Goal: Information Seeking & Learning: Learn about a topic

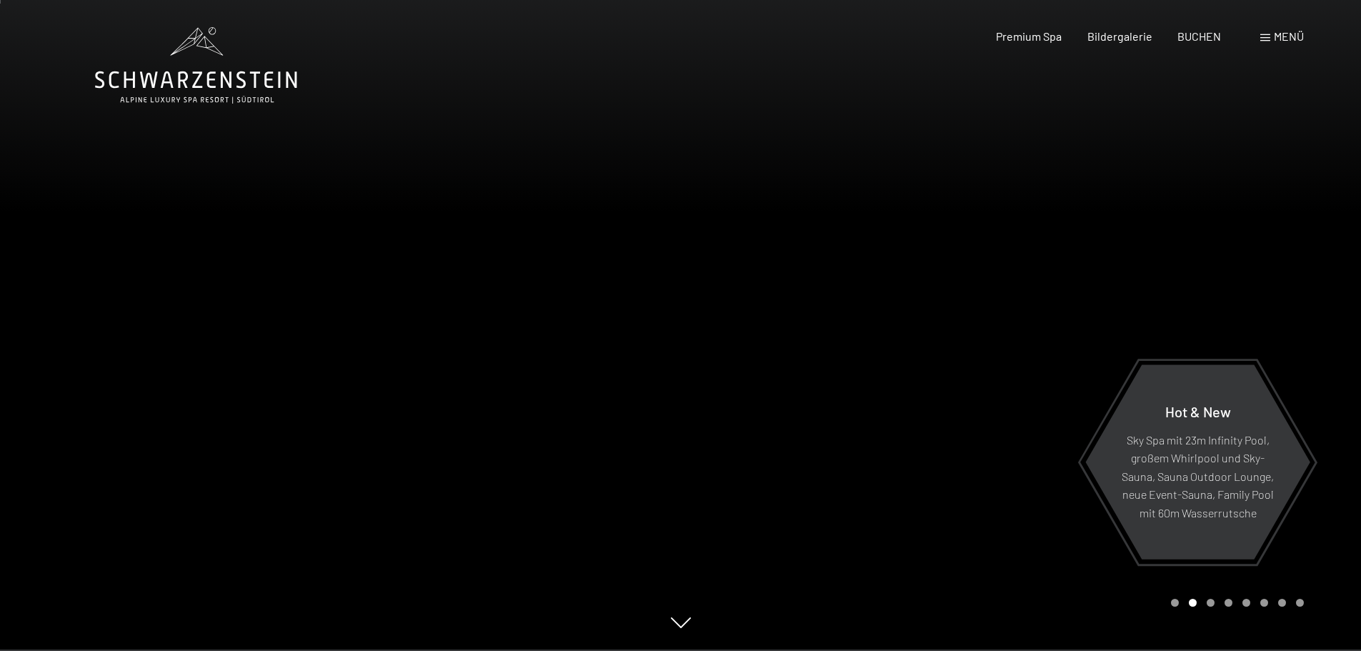
scroll to position [1, 0]
click at [1040, 36] on span "Premium Spa" at bounding box center [1029, 34] width 66 height 14
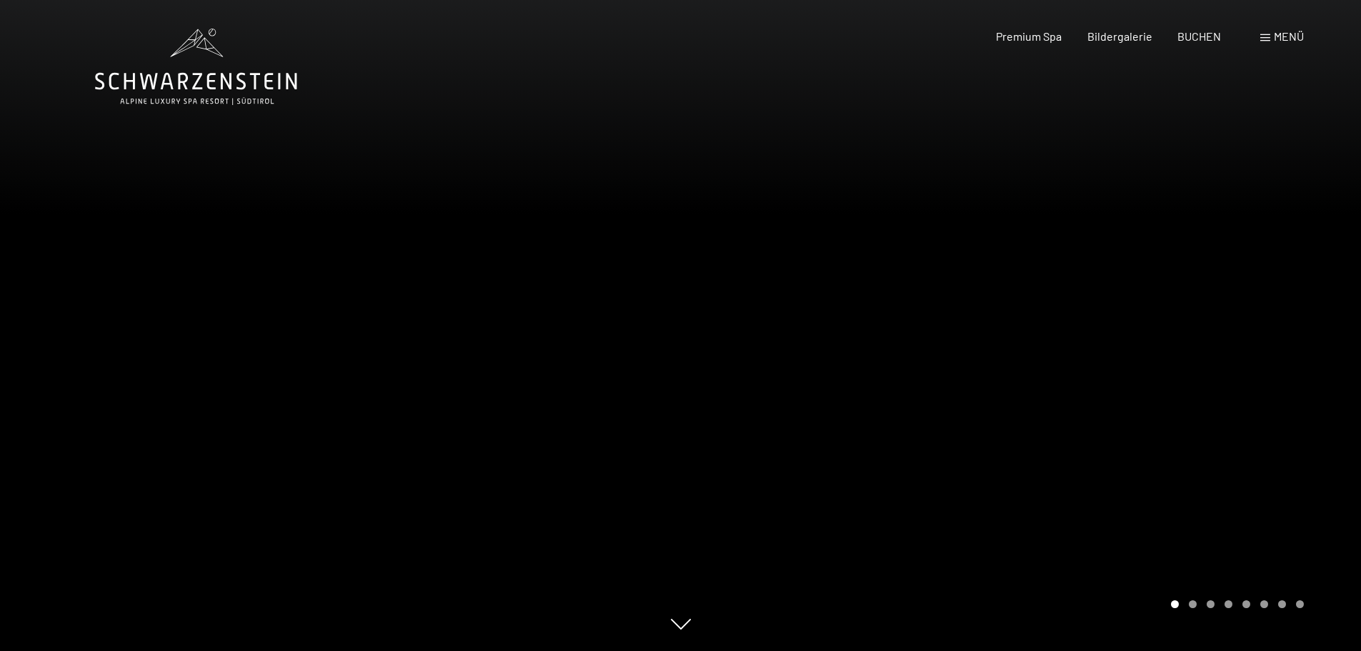
click at [1245, 285] on div at bounding box center [1021, 325] width 681 height 651
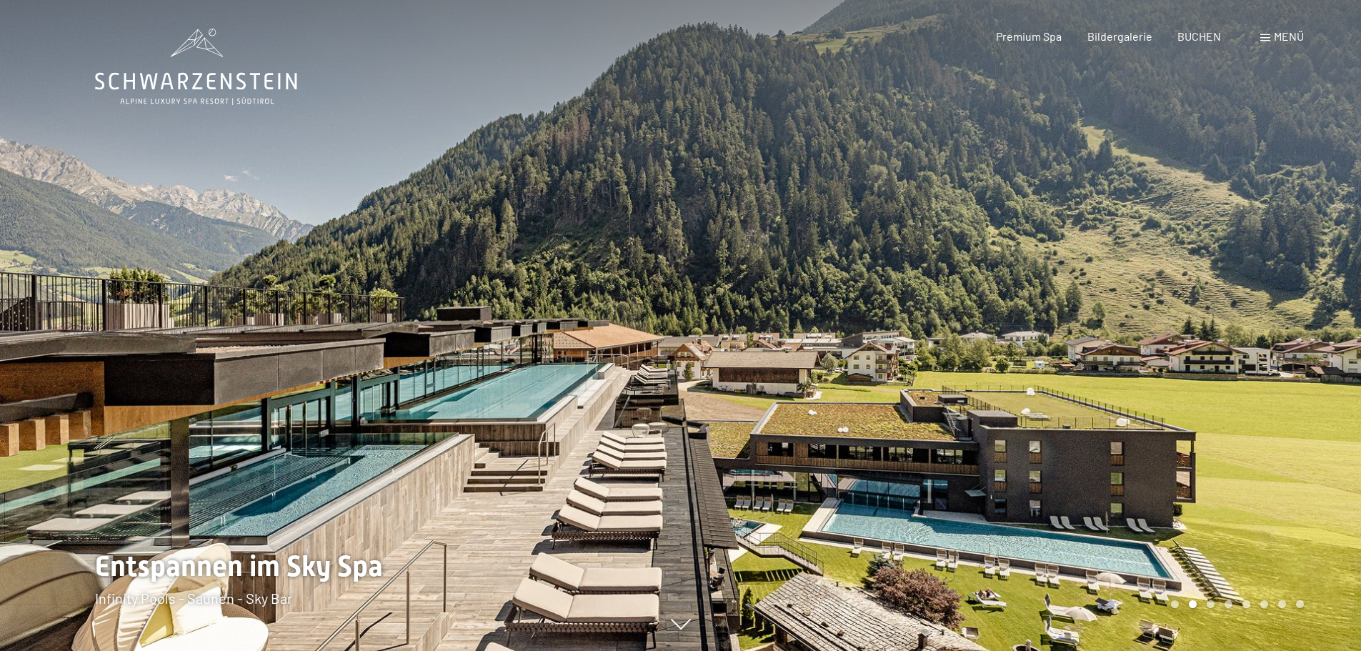
click at [1238, 279] on div at bounding box center [1021, 325] width 681 height 651
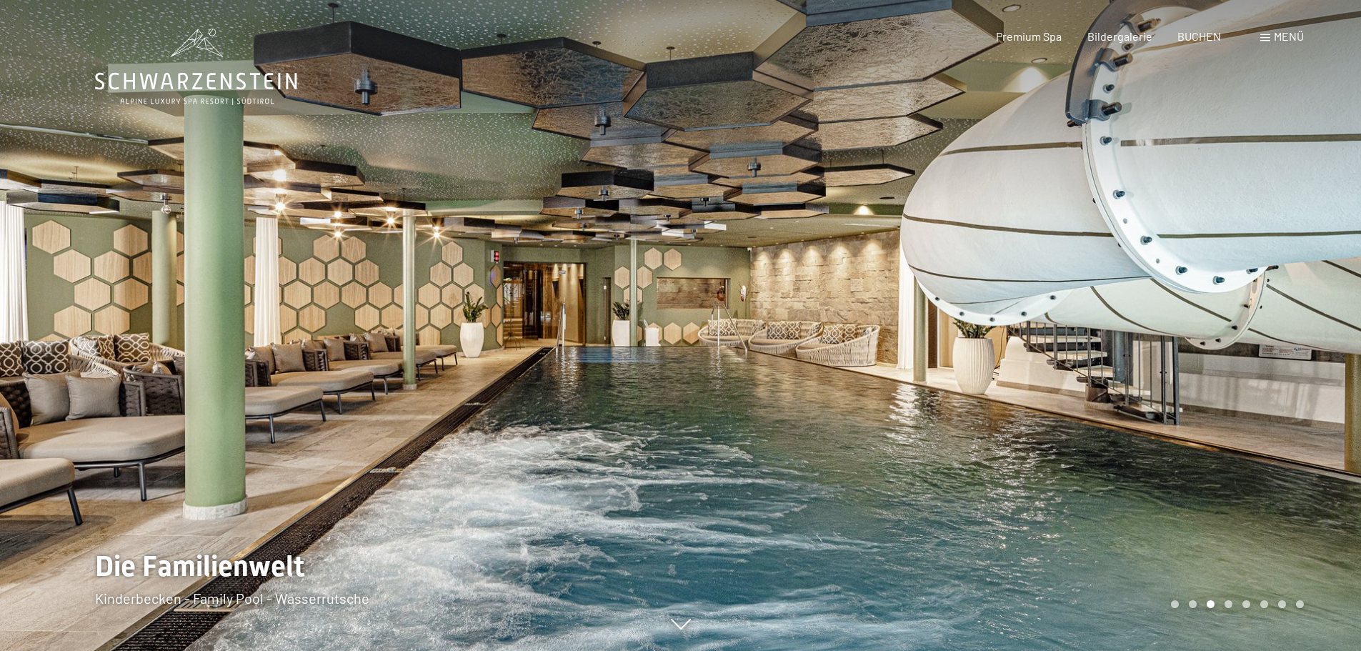
click at [1238, 279] on div at bounding box center [1021, 325] width 681 height 651
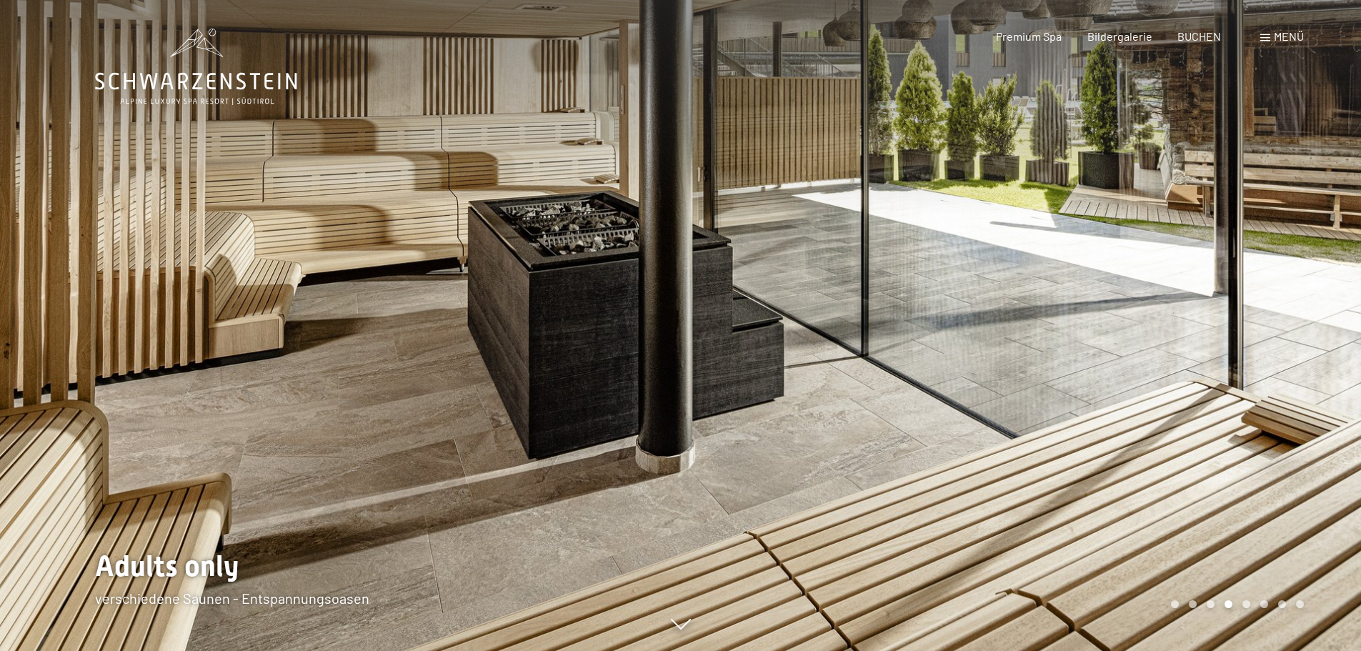
click at [1228, 287] on div at bounding box center [1021, 325] width 681 height 651
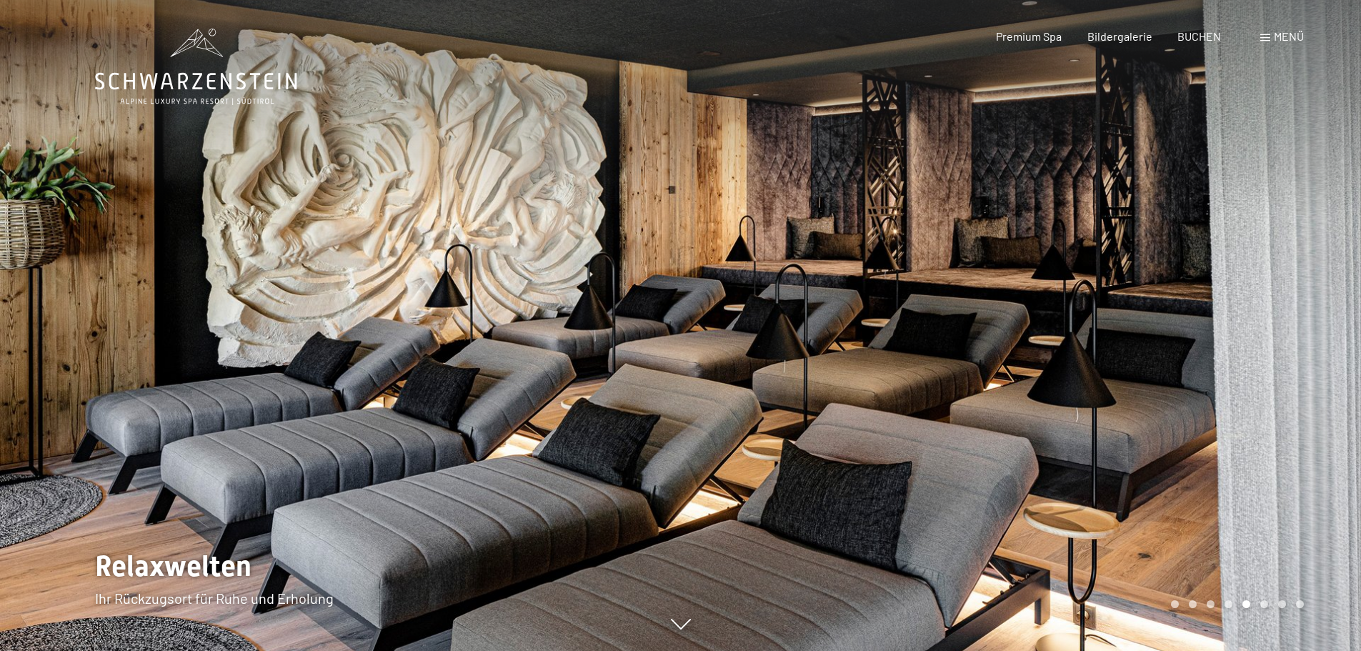
click at [1228, 287] on div at bounding box center [1021, 325] width 681 height 651
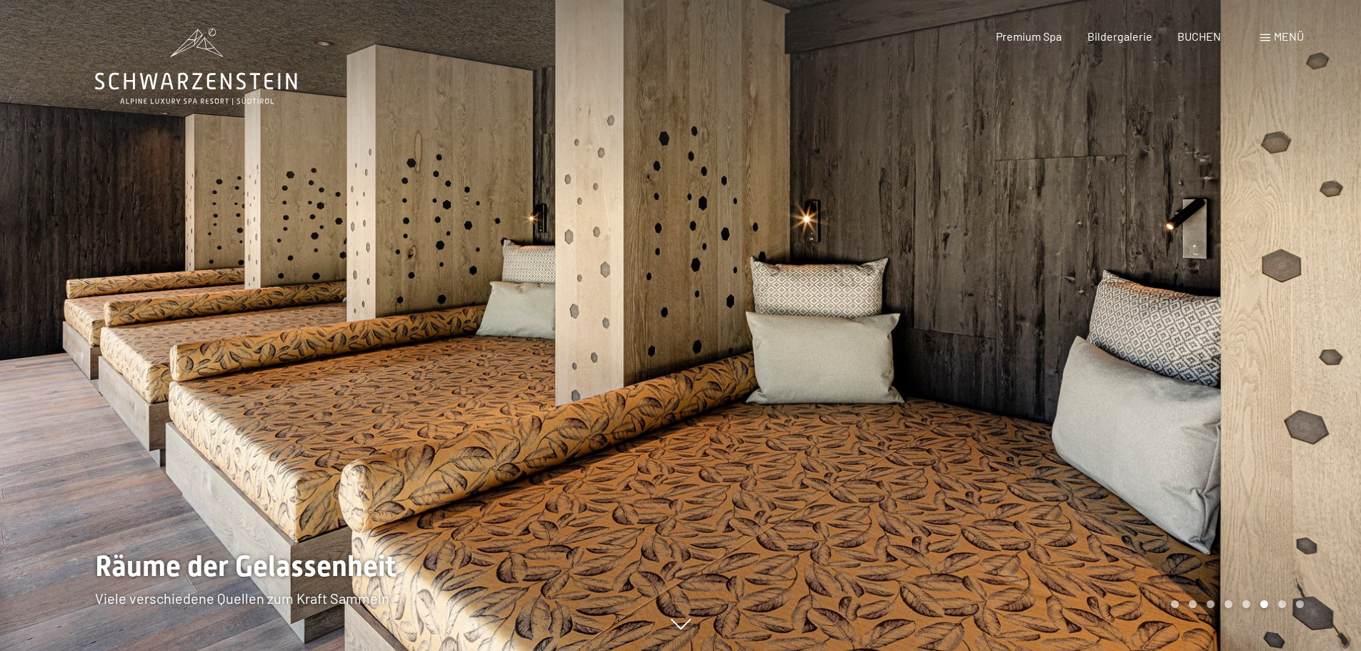
click at [1226, 287] on div at bounding box center [1021, 325] width 681 height 651
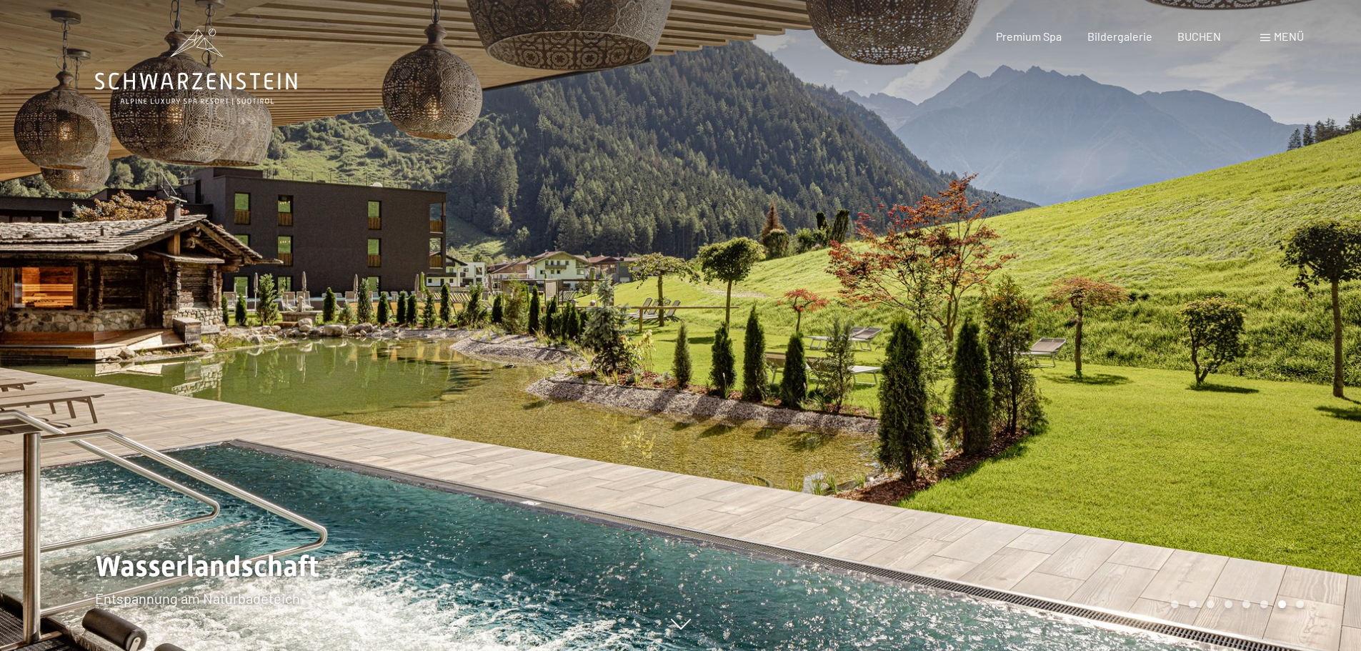
click at [1207, 334] on div at bounding box center [1021, 325] width 681 height 651
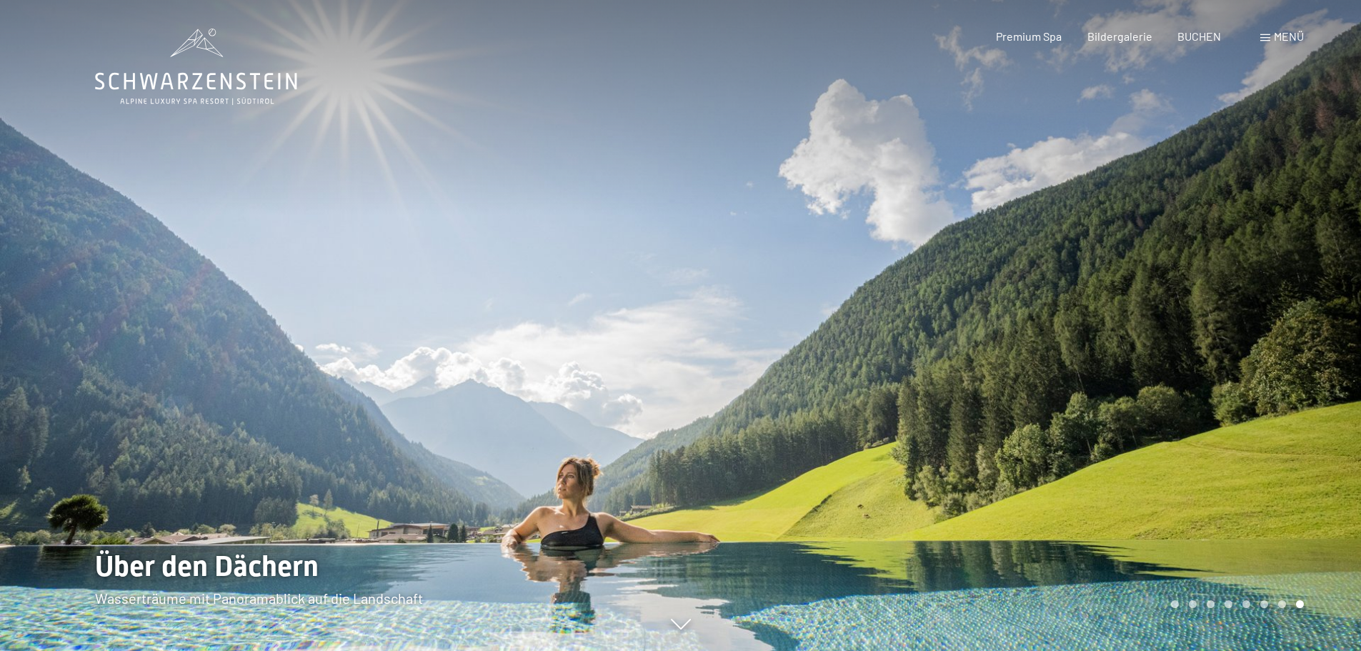
click at [1259, 343] on div at bounding box center [1021, 325] width 681 height 651
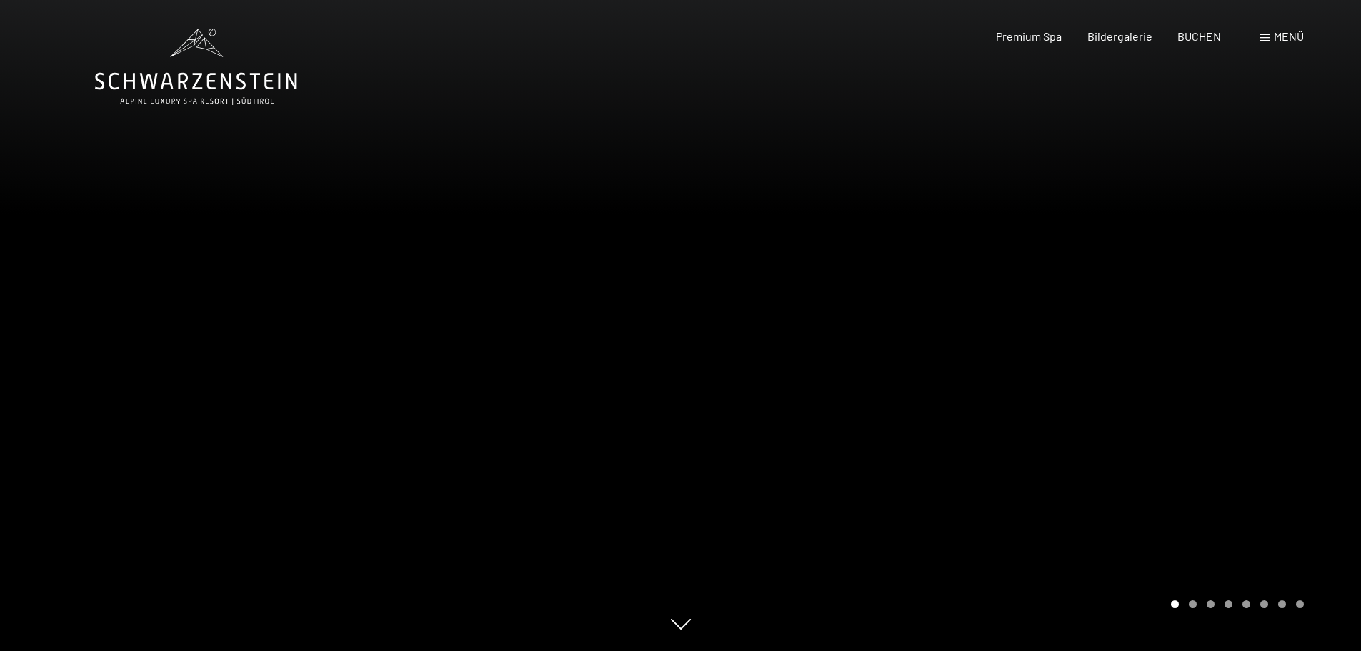
click at [1290, 328] on div at bounding box center [1021, 325] width 681 height 651
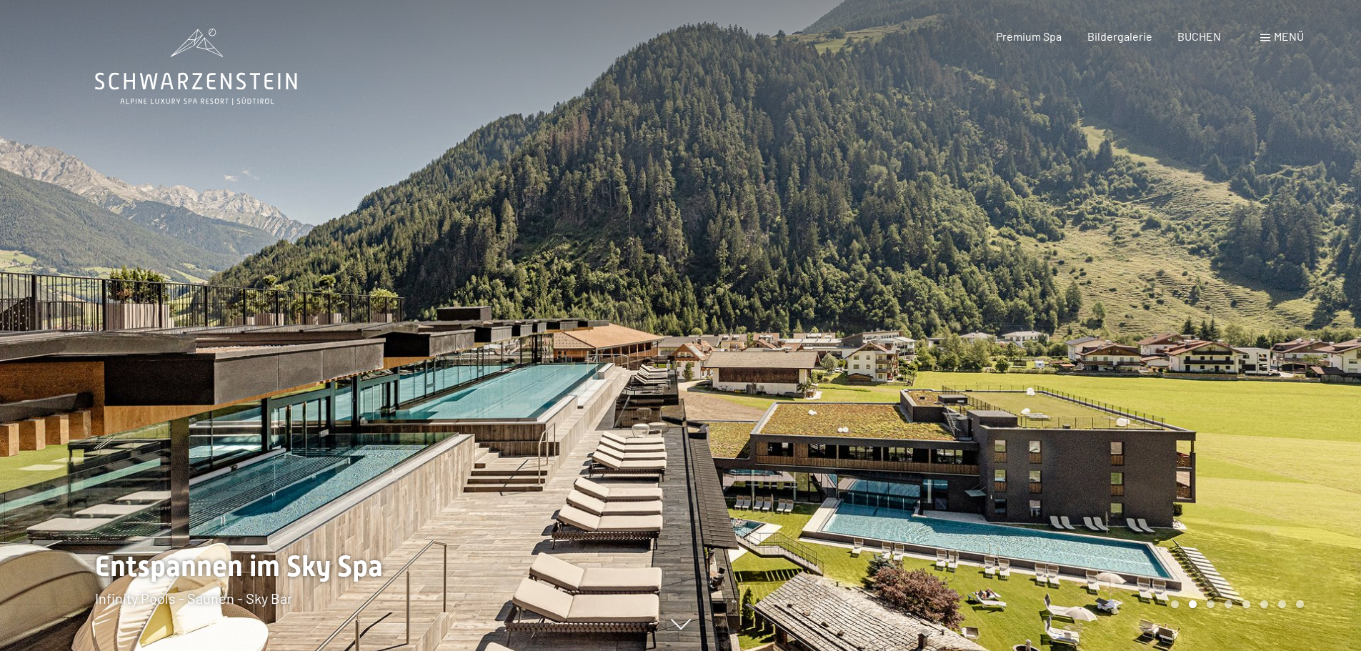
click at [1284, 330] on div at bounding box center [1021, 325] width 681 height 651
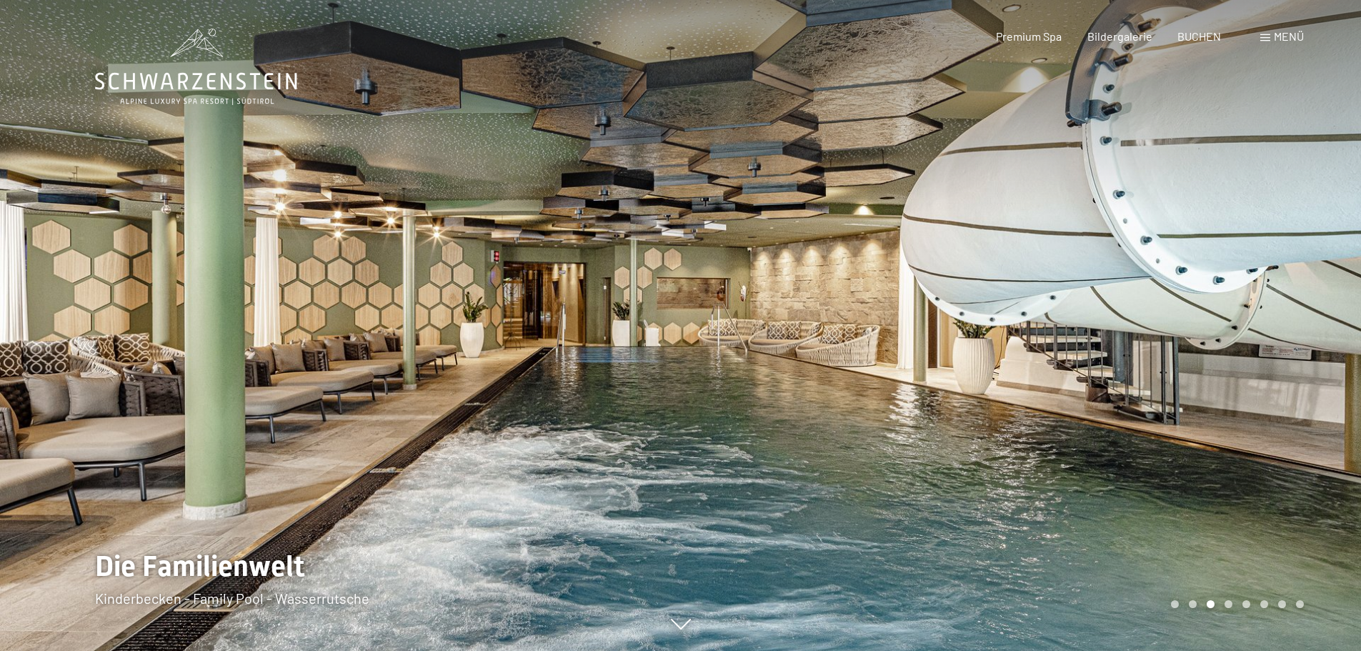
click at [1274, 334] on div at bounding box center [1021, 325] width 681 height 651
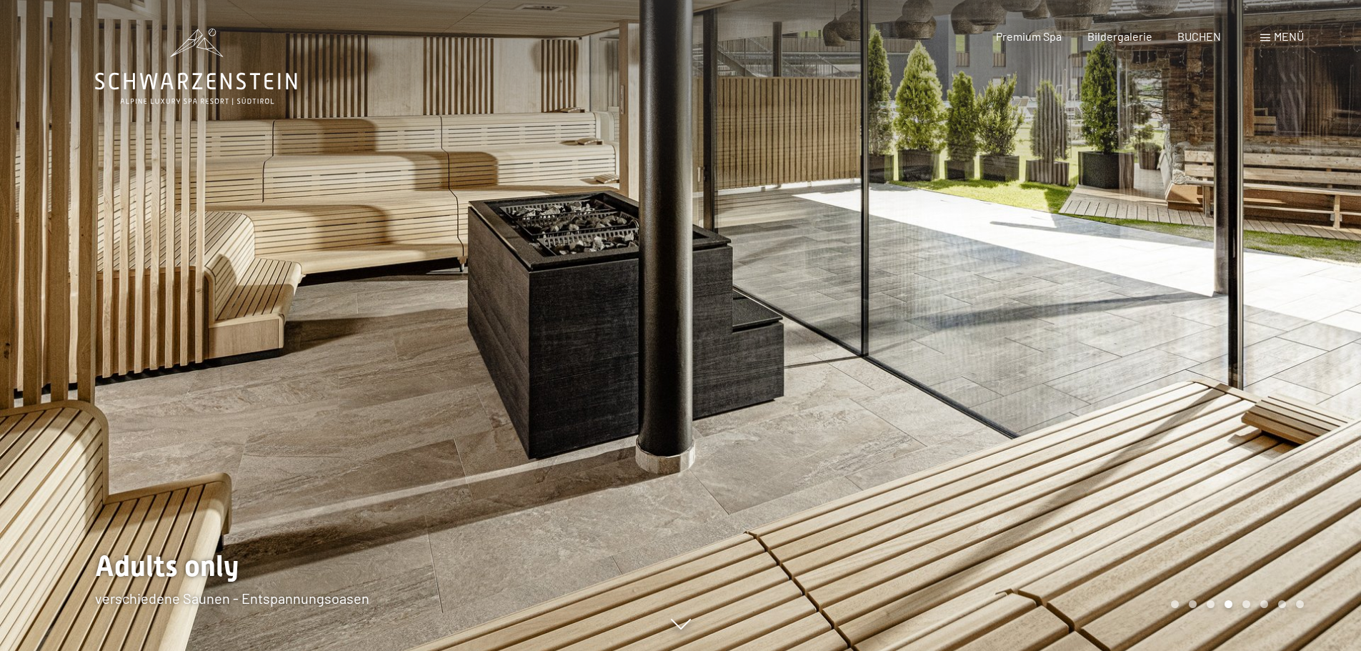
click at [1274, 334] on div at bounding box center [1021, 325] width 681 height 651
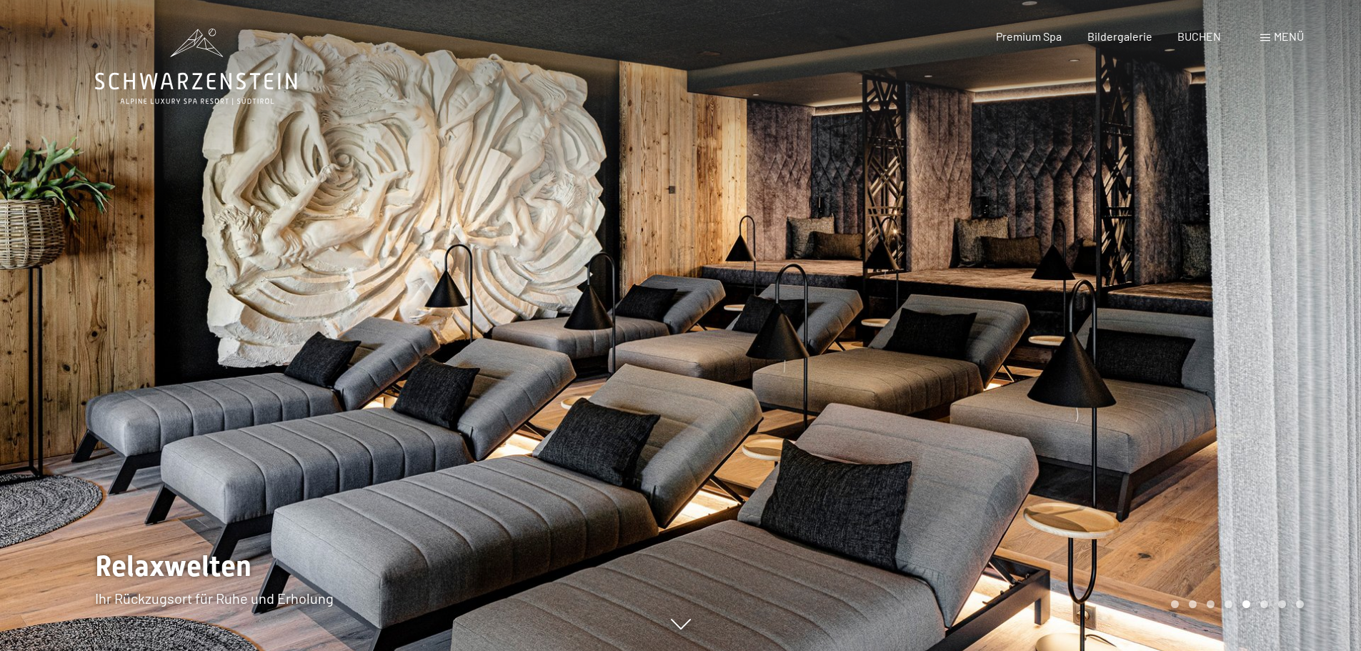
click at [1274, 334] on div at bounding box center [1021, 325] width 681 height 651
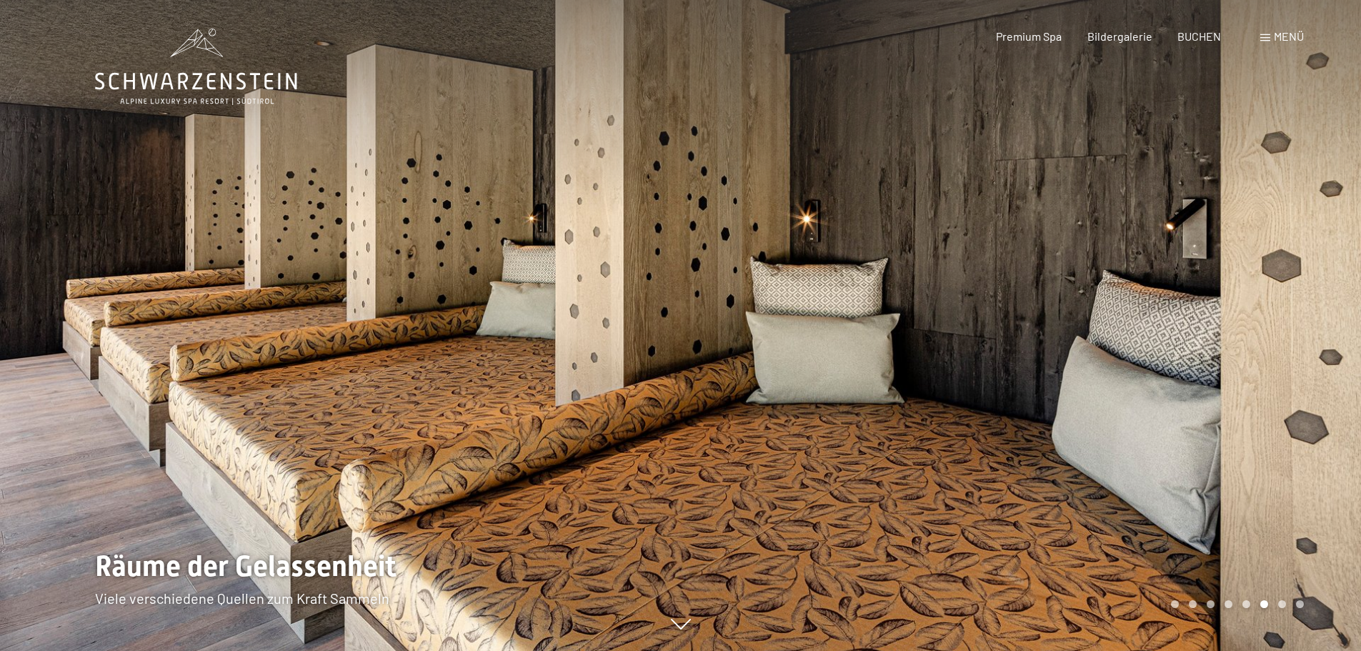
click at [1272, 319] on div at bounding box center [1021, 325] width 681 height 651
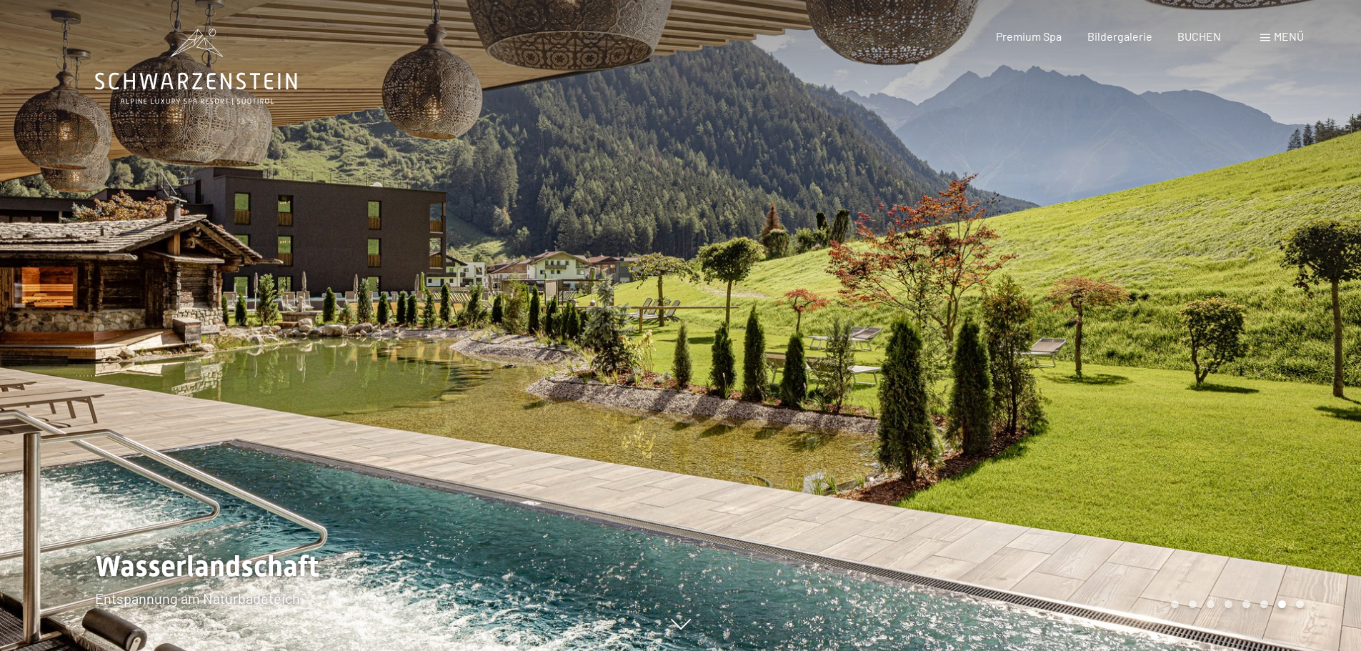
click at [1221, 377] on div at bounding box center [1021, 325] width 681 height 651
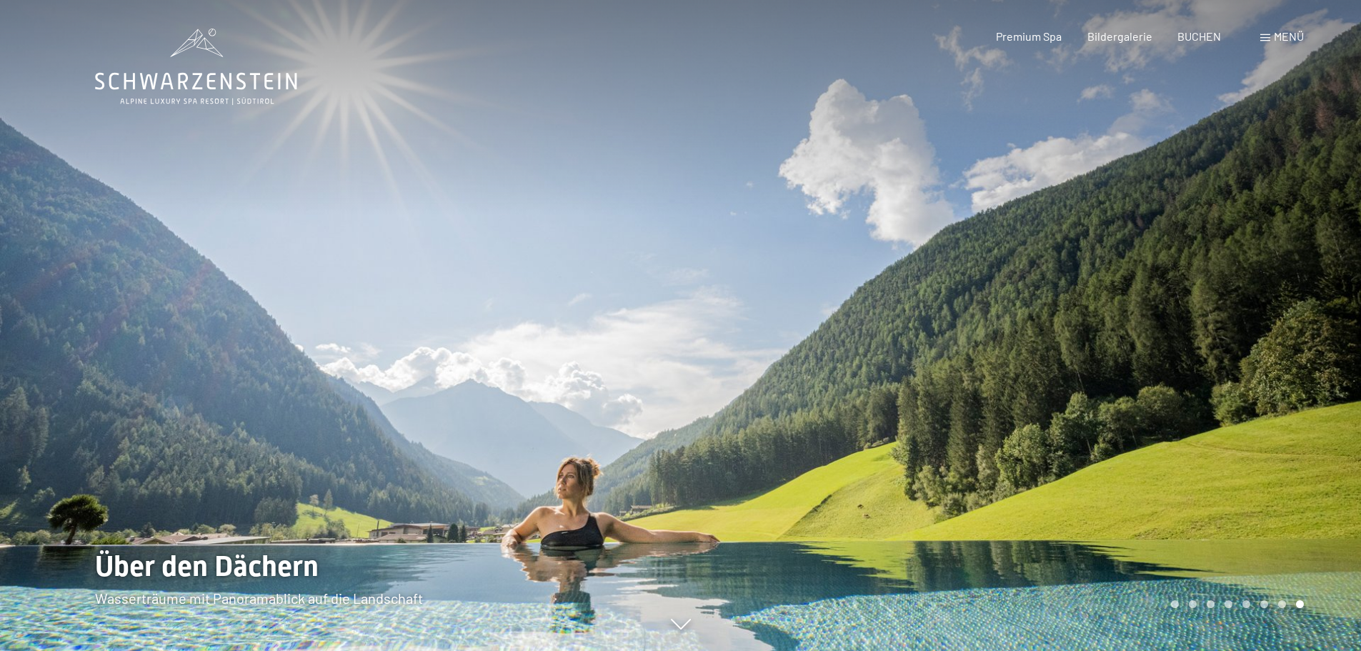
click at [1269, 34] on span at bounding box center [1265, 37] width 10 height 7
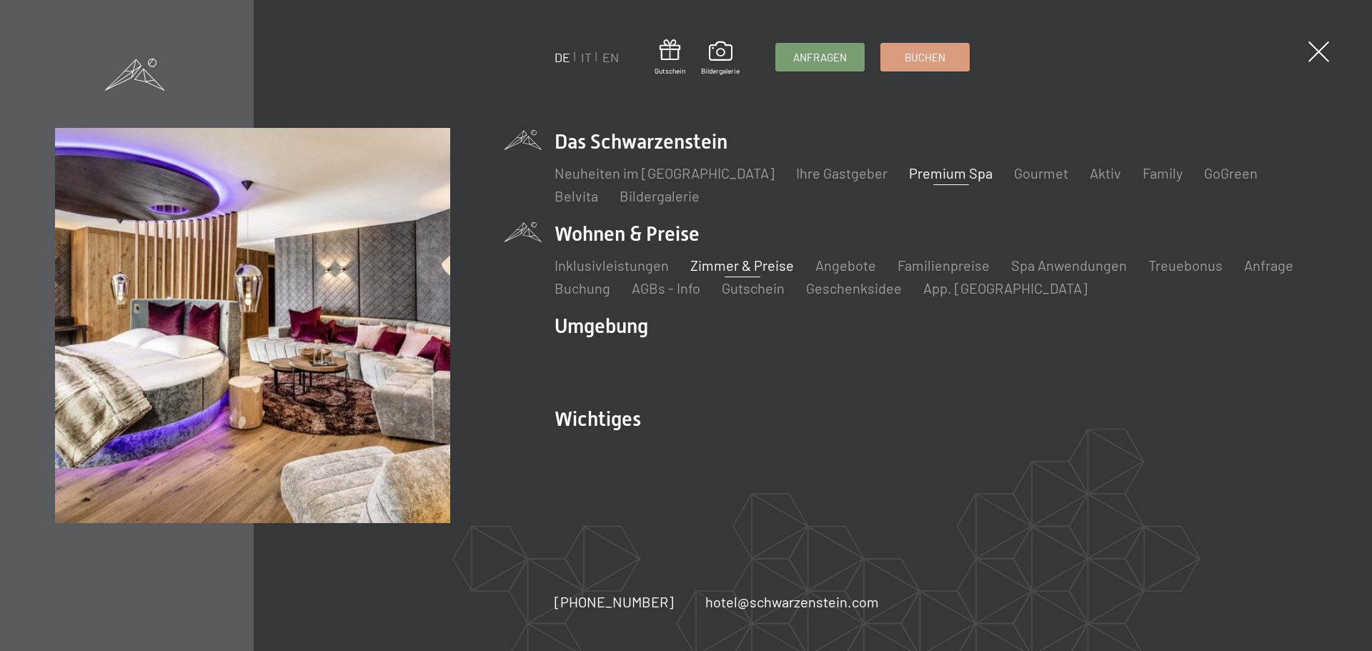
click at [748, 264] on link "Zimmer & Preise" at bounding box center [742, 265] width 104 height 17
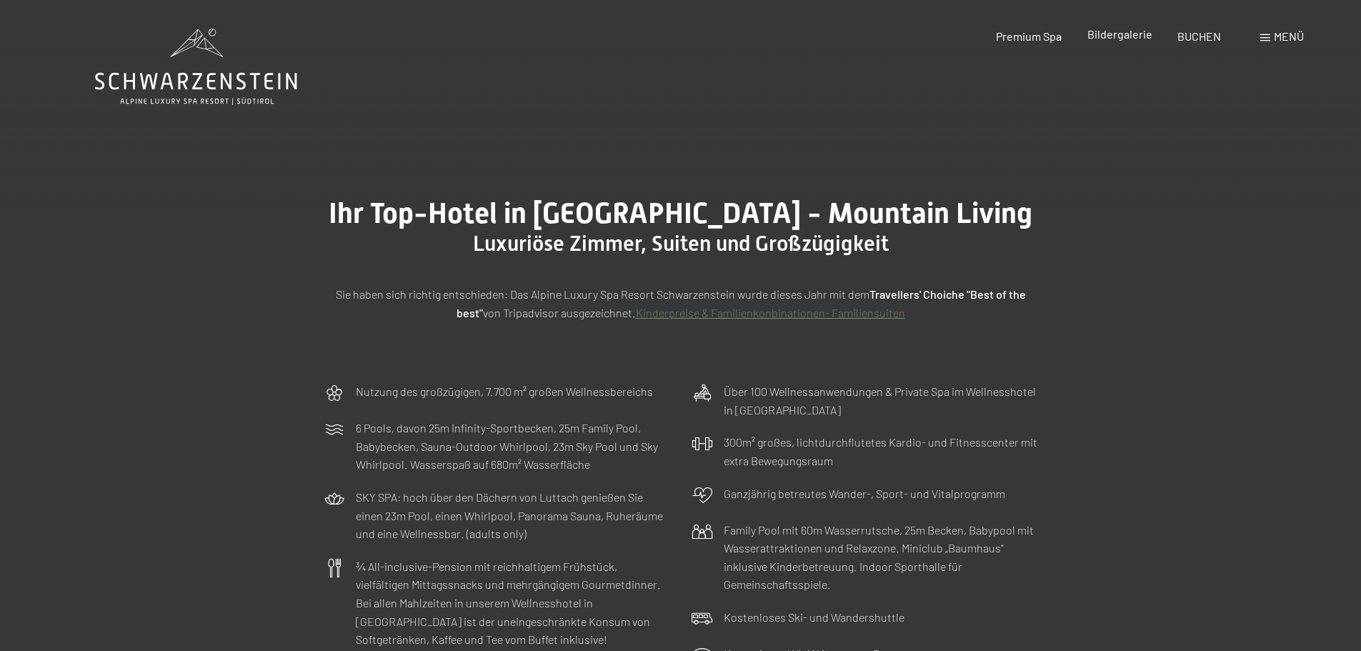
click at [1132, 31] on span "Bildergalerie" at bounding box center [1120, 34] width 65 height 14
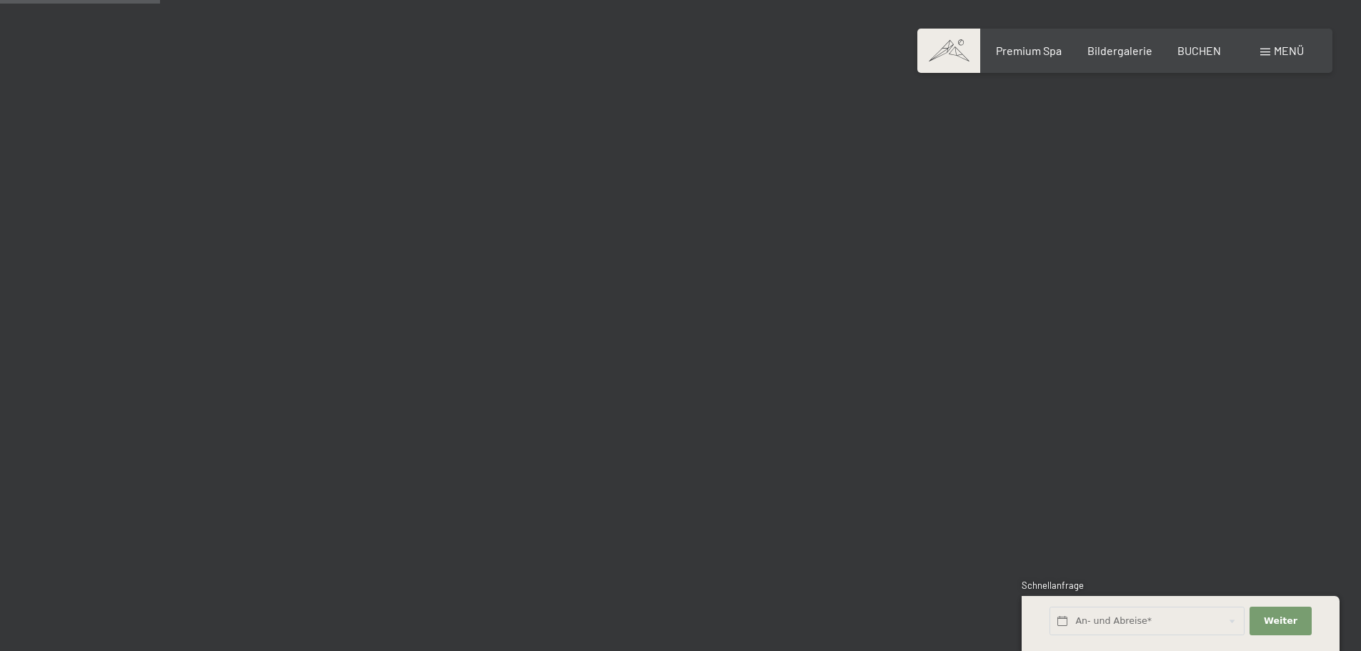
scroll to position [2142, 0]
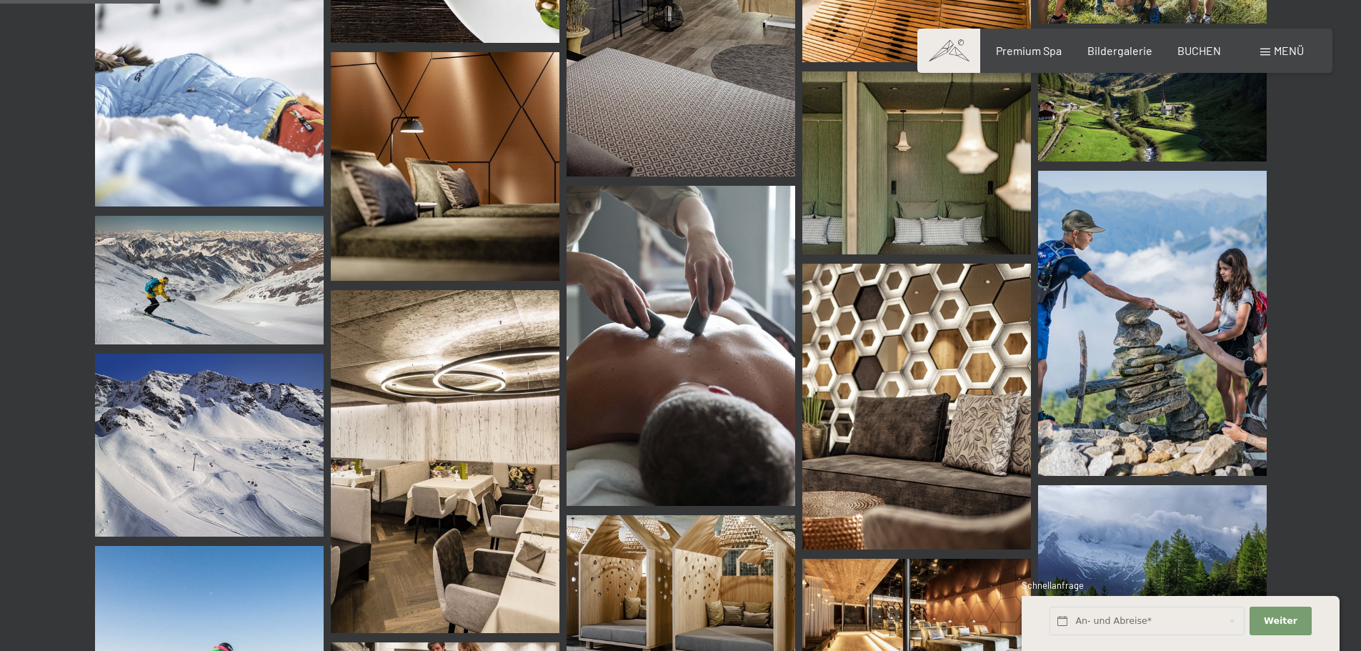
click at [904, 300] on img at bounding box center [916, 407] width 229 height 286
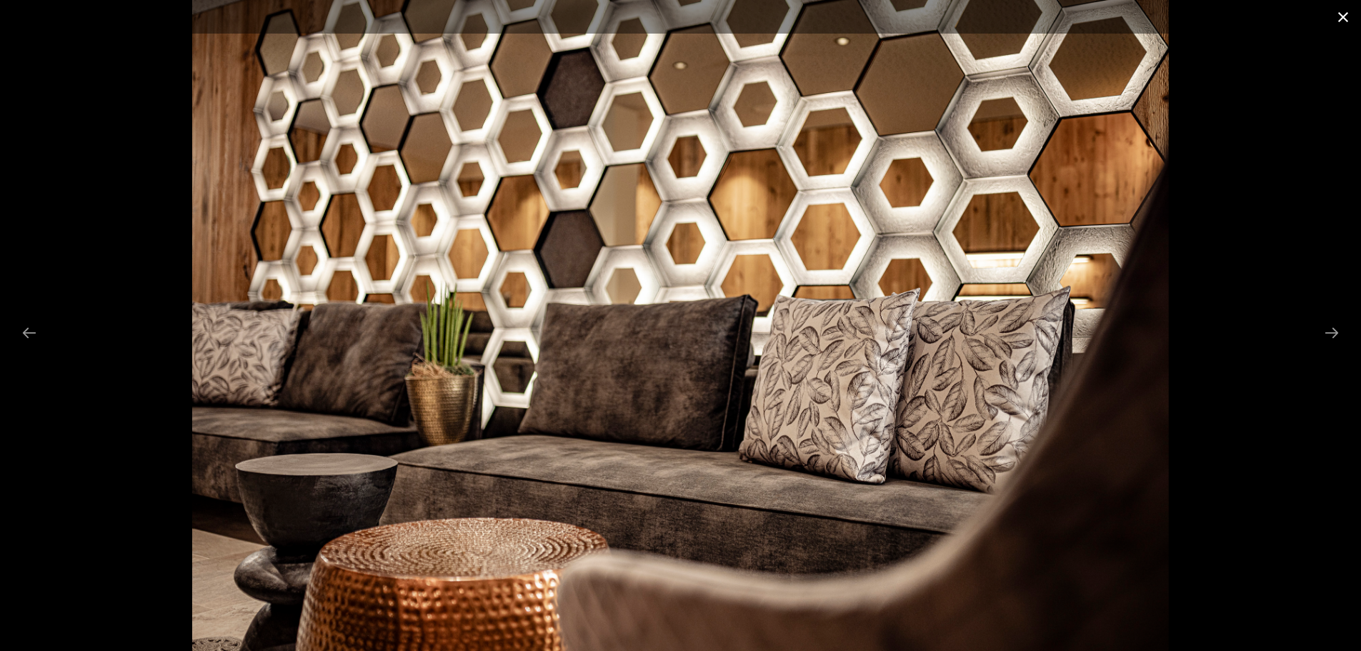
click at [1345, 14] on button "Close gallery" at bounding box center [1343, 17] width 36 height 34
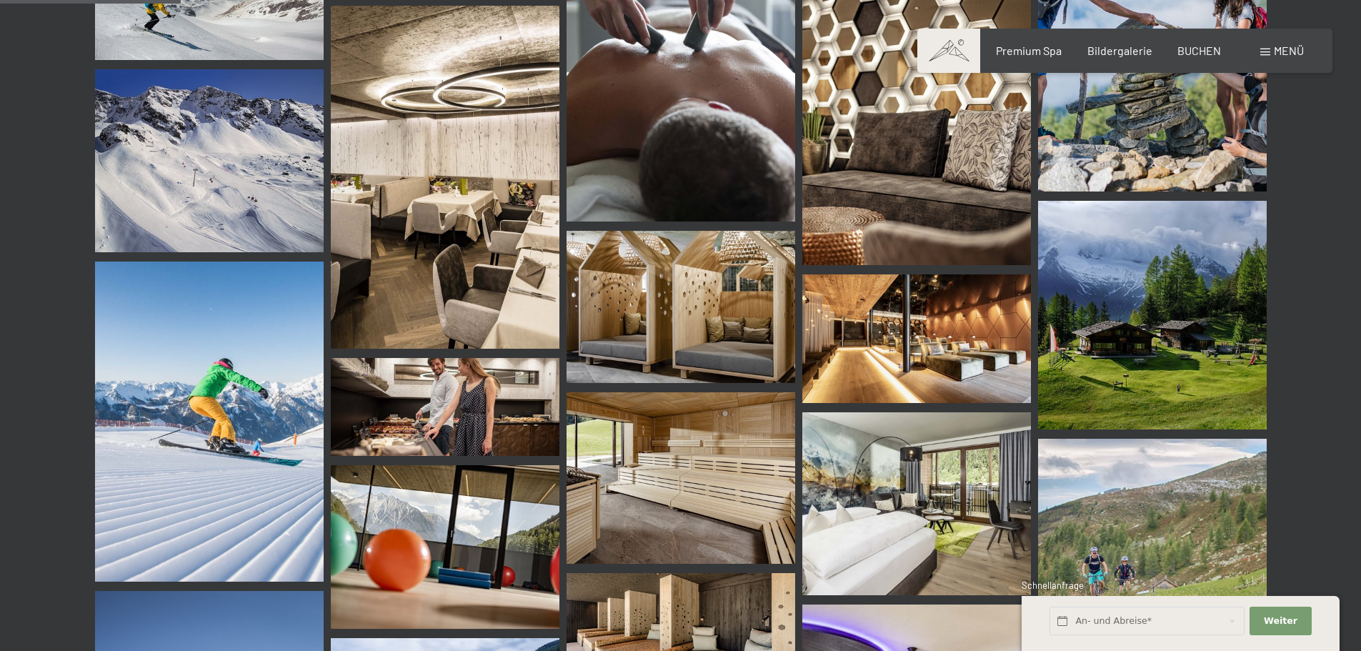
scroll to position [2427, 0]
click at [719, 306] on img at bounding box center [681, 306] width 229 height 152
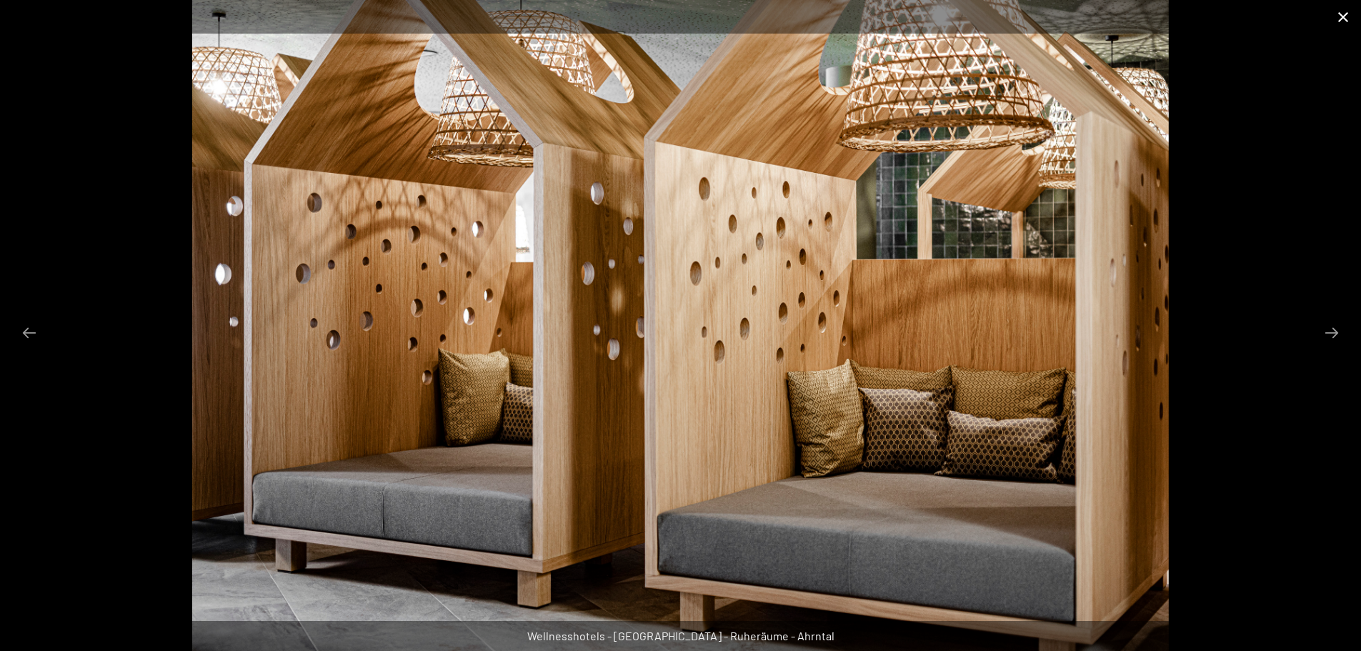
click at [1343, 17] on button "Close gallery" at bounding box center [1343, 17] width 36 height 34
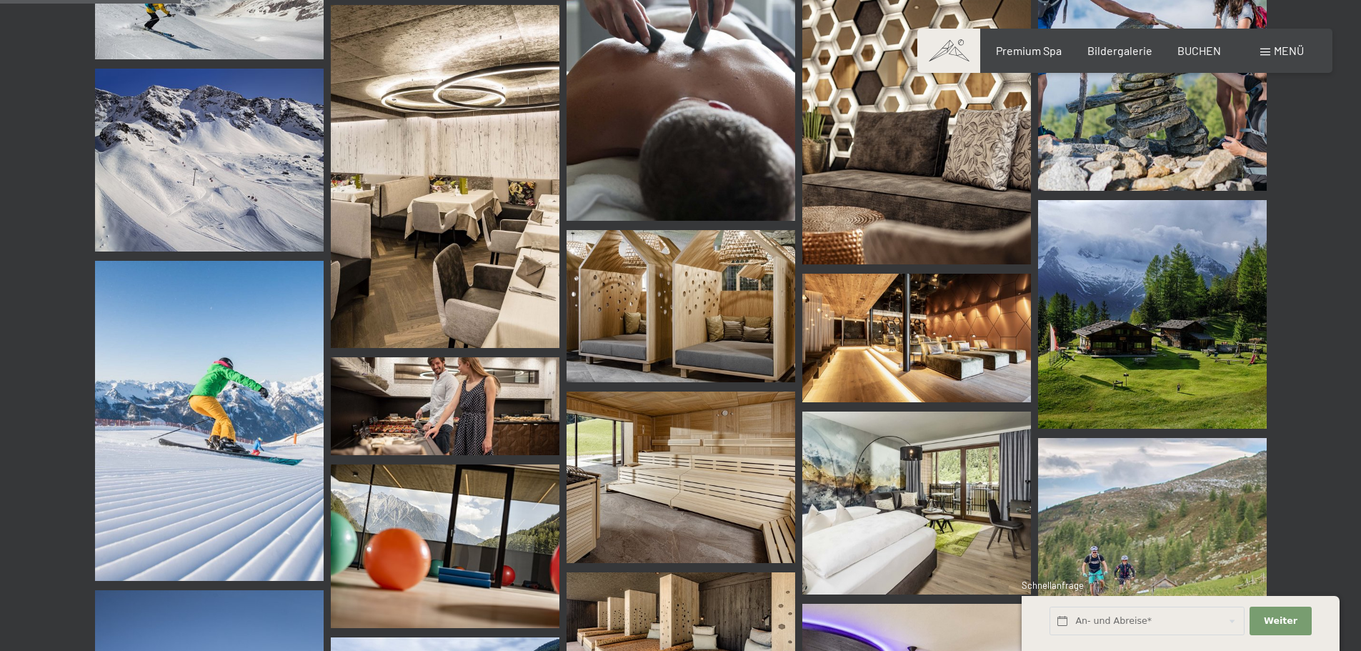
click at [890, 337] on img at bounding box center [916, 338] width 229 height 129
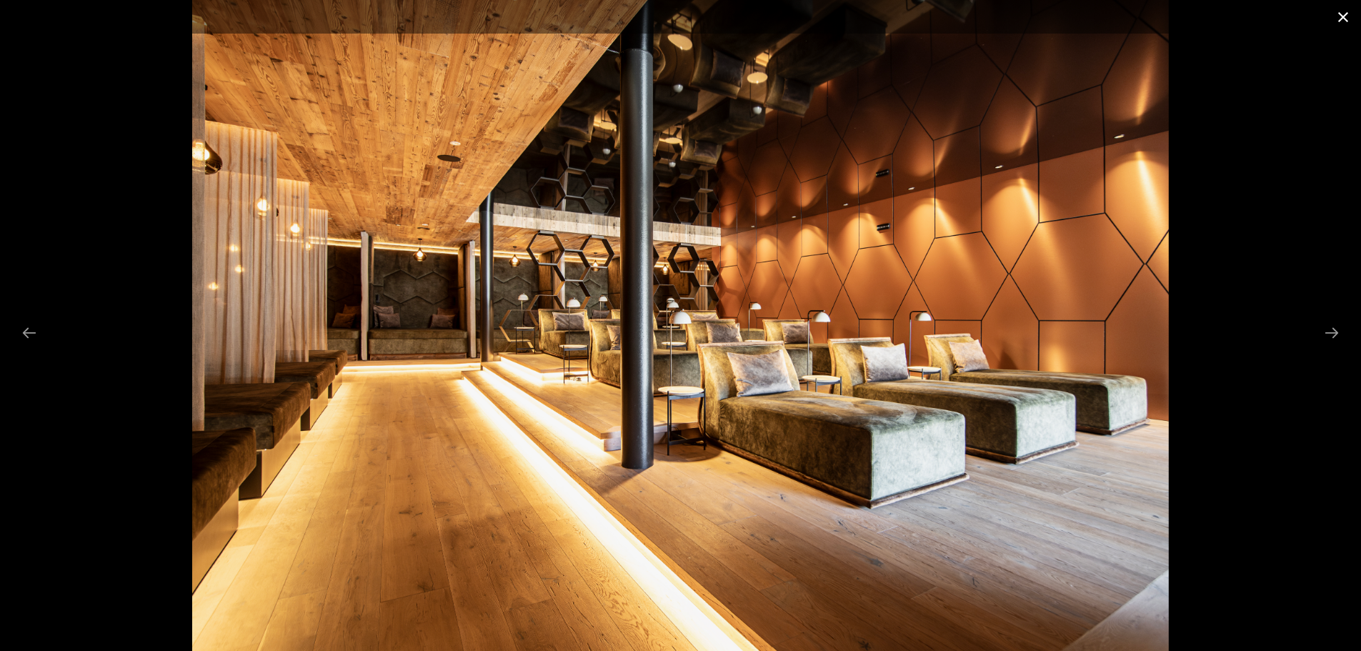
click at [1340, 16] on button "Close gallery" at bounding box center [1343, 17] width 36 height 34
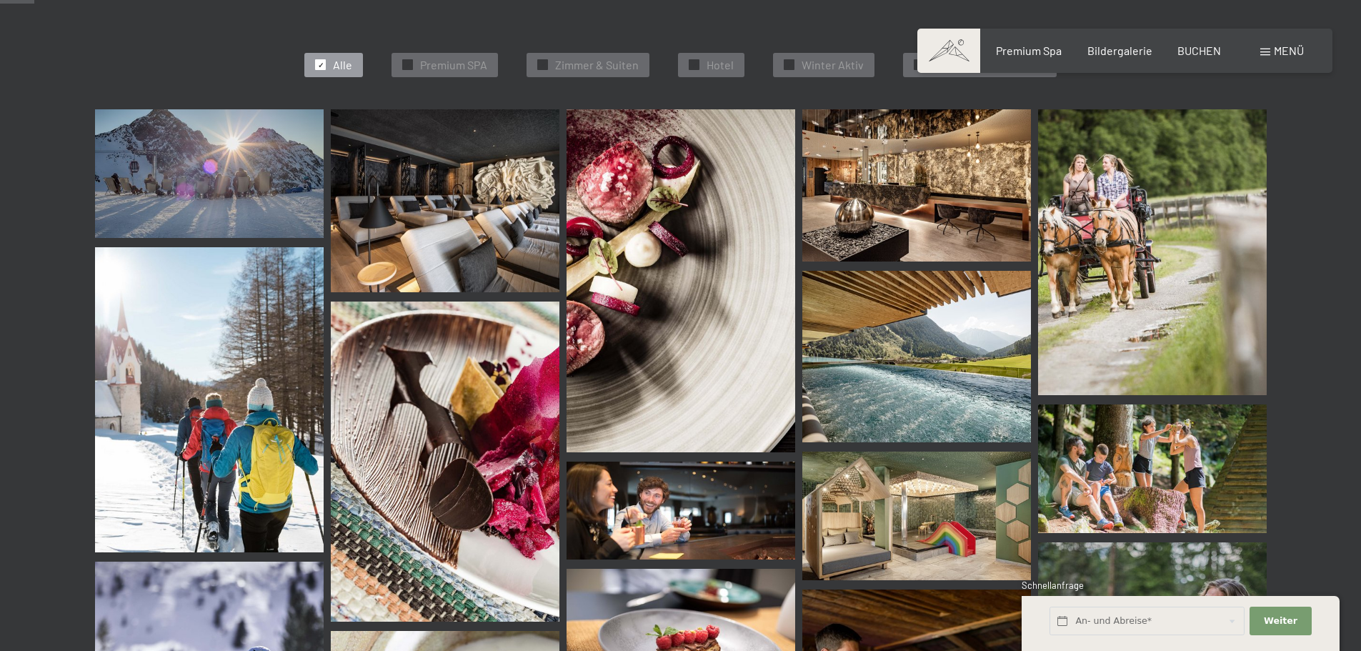
scroll to position [439, 0]
click at [710, 270] on img at bounding box center [681, 281] width 229 height 343
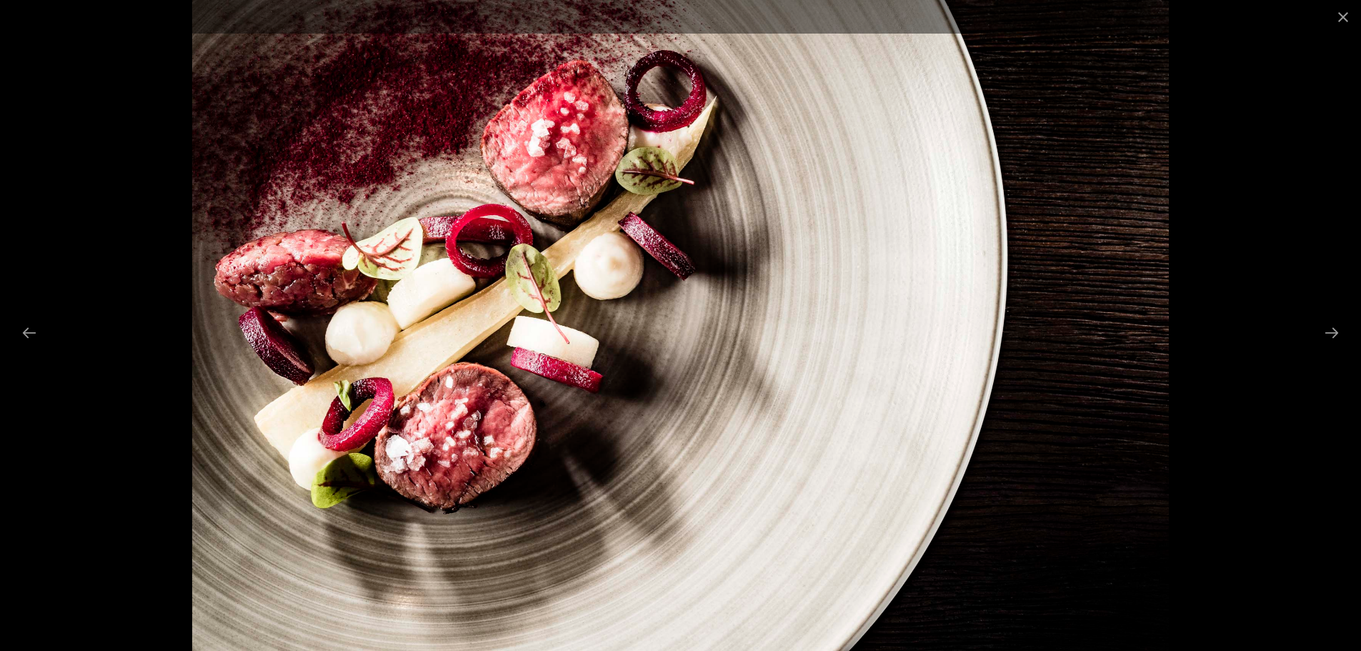
scroll to position [224, 0]
click at [1325, 328] on button "Next slide" at bounding box center [1332, 333] width 30 height 28
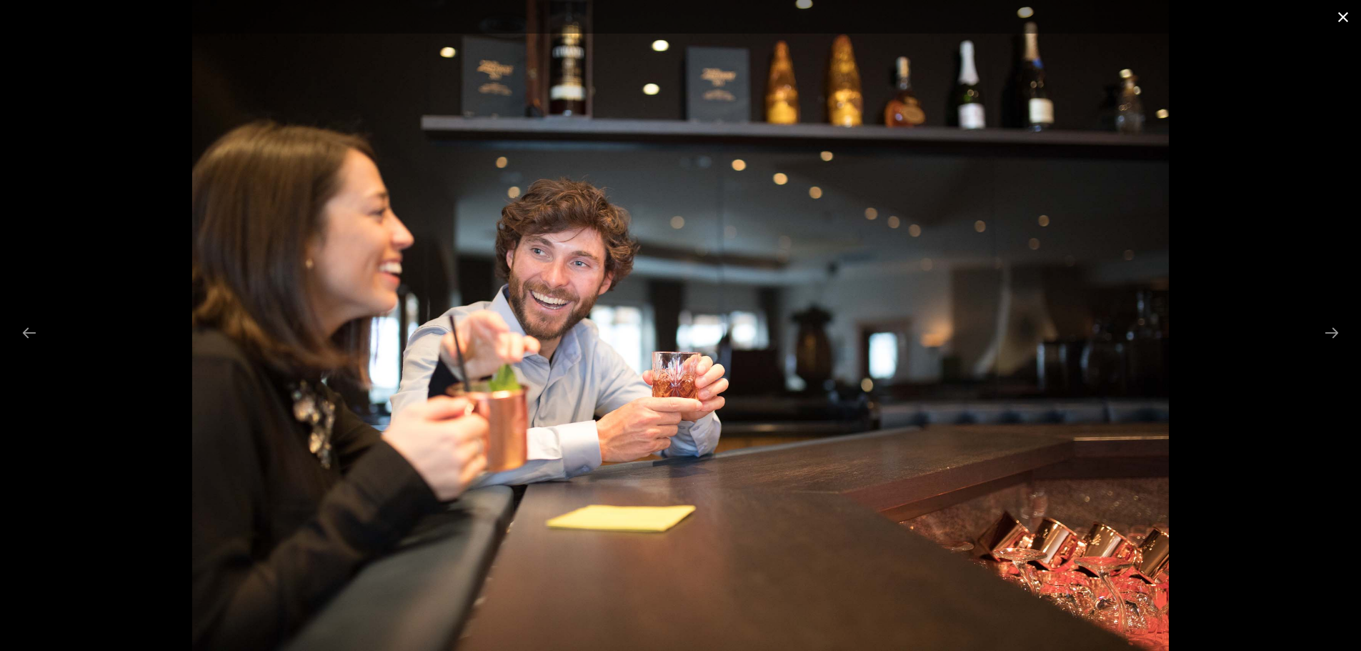
click at [1339, 16] on button "Close gallery" at bounding box center [1343, 17] width 36 height 34
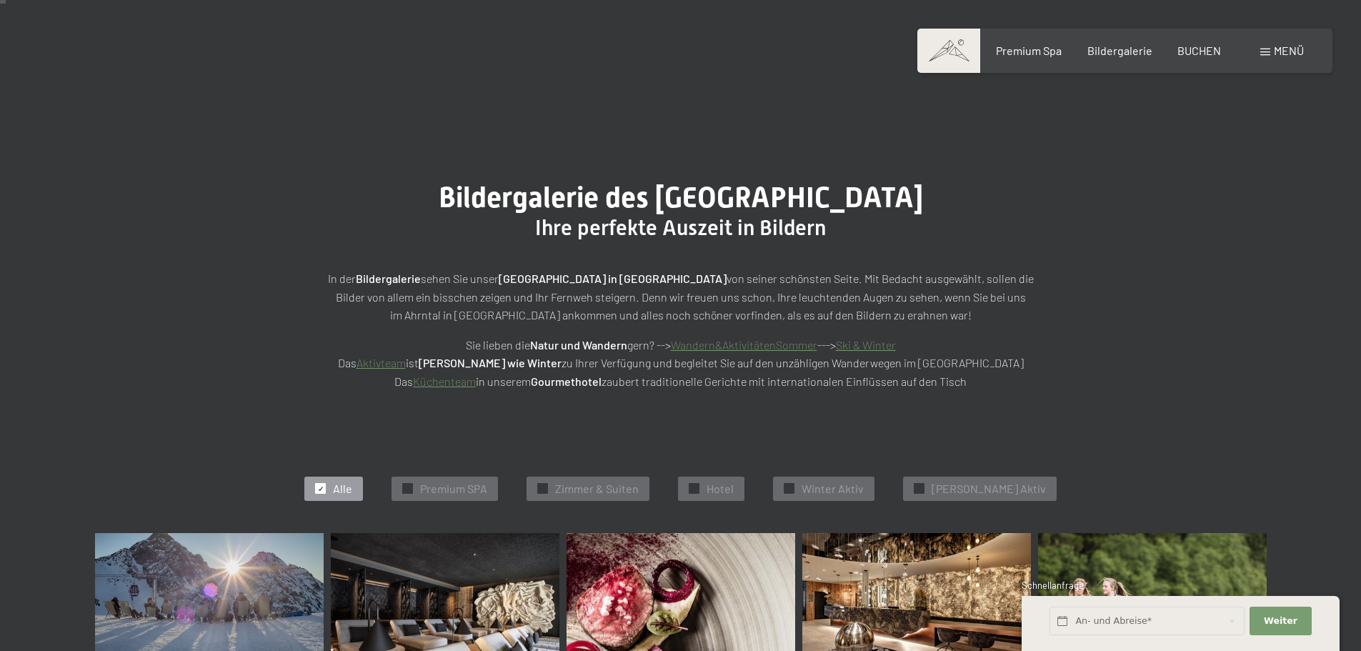
scroll to position [0, 0]
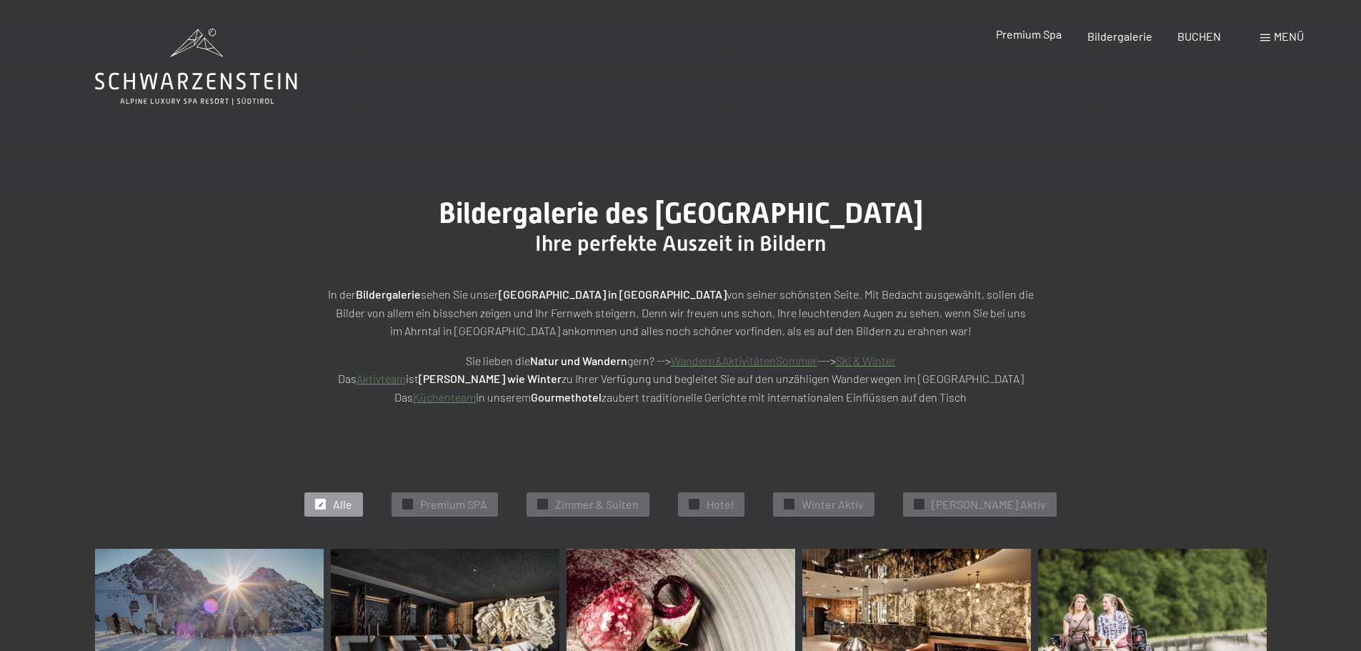
click at [1049, 37] on span "Premium Spa" at bounding box center [1029, 34] width 66 height 14
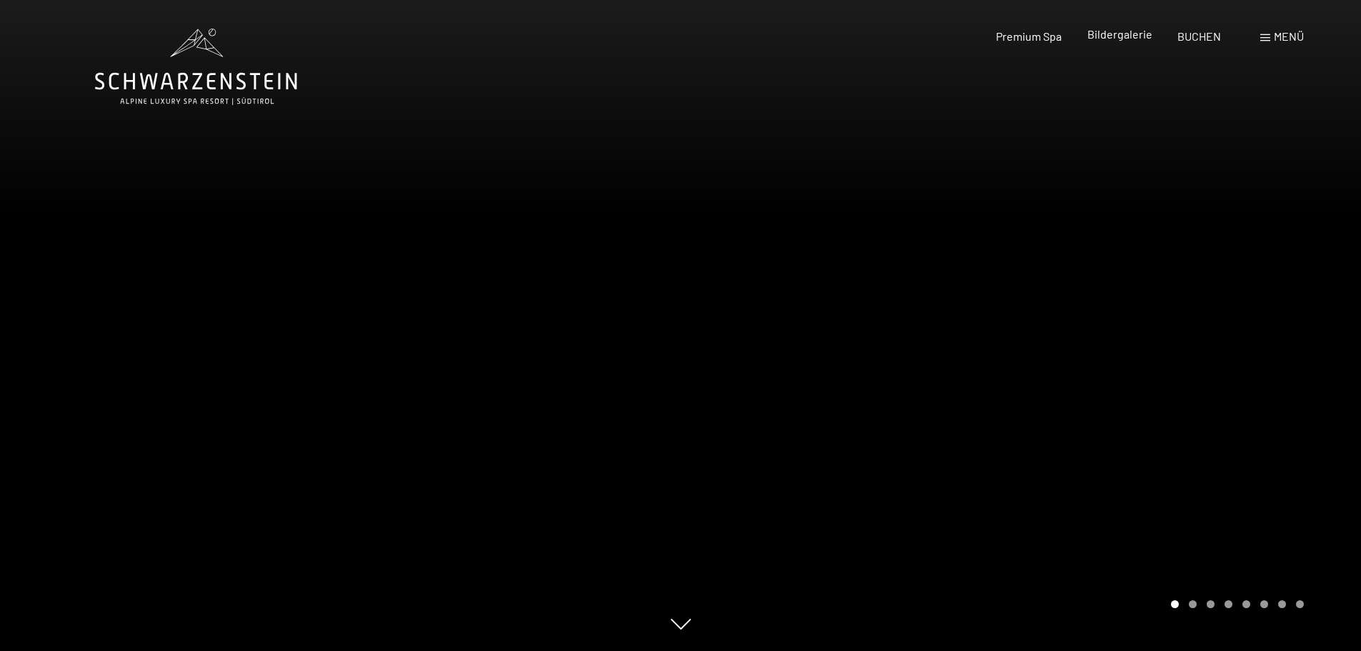
click at [1118, 31] on span "Bildergalerie" at bounding box center [1120, 34] width 65 height 14
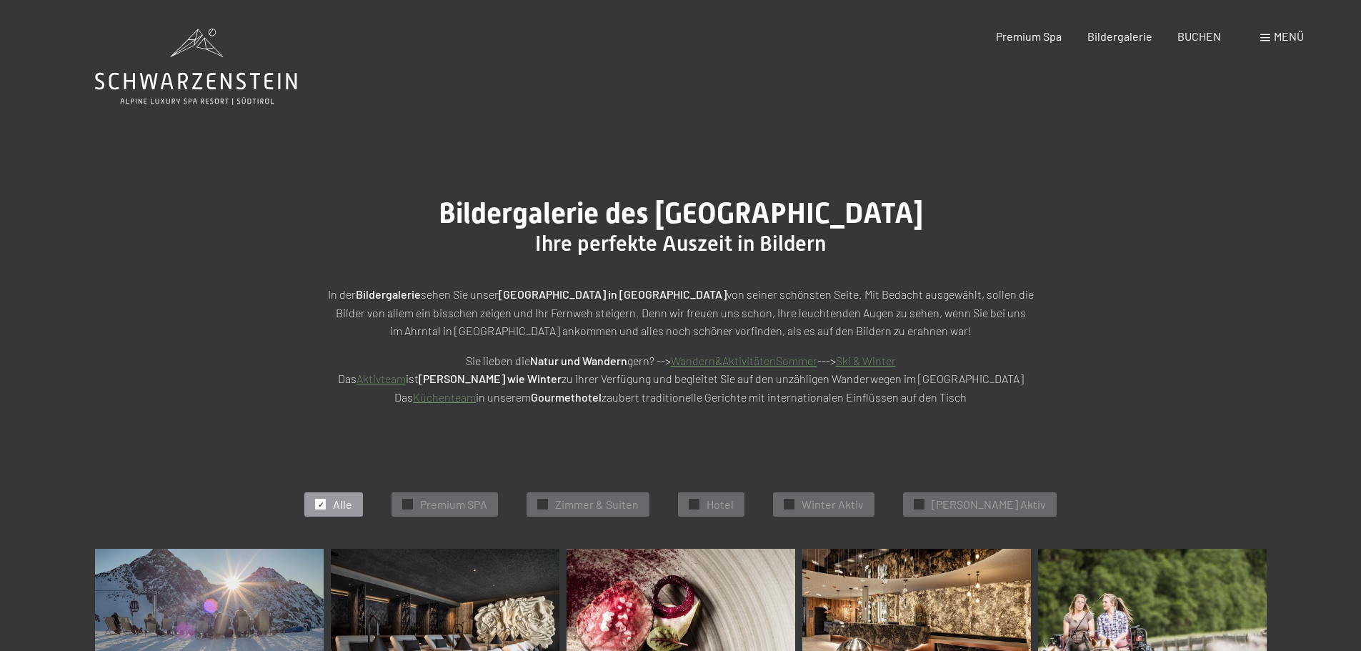
click at [1279, 31] on span "Menü" at bounding box center [1289, 36] width 30 height 14
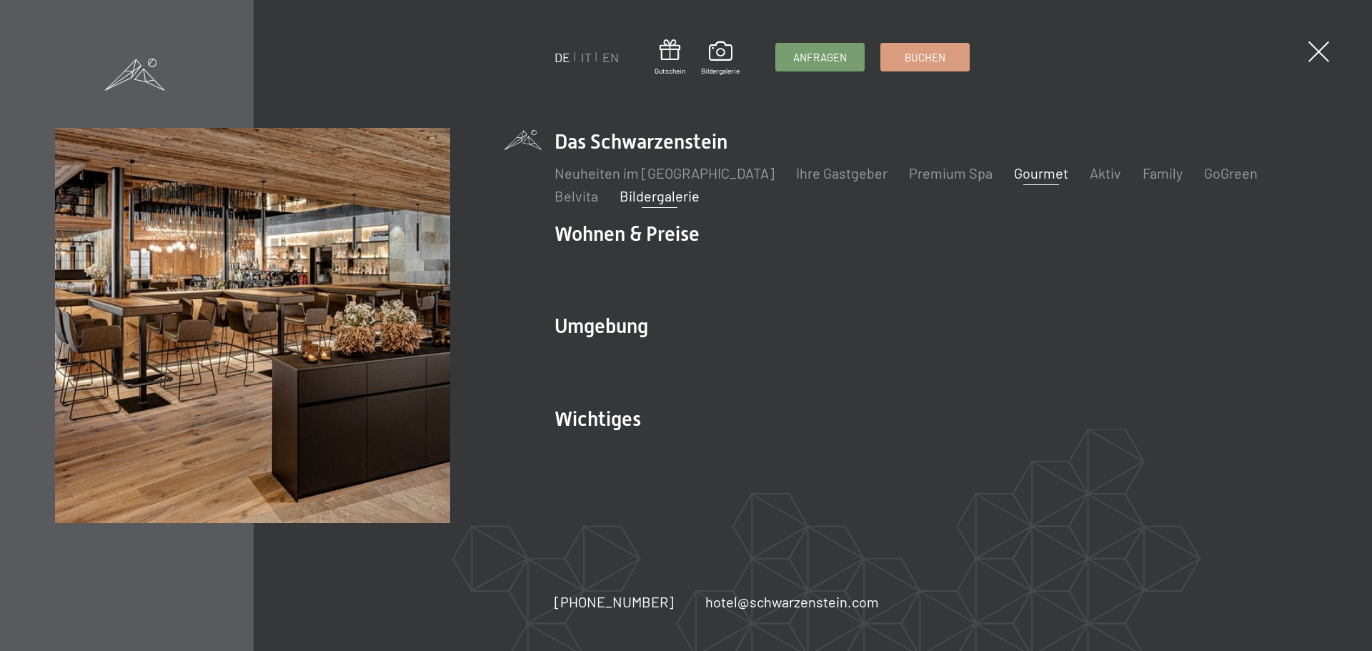
click at [1014, 176] on link "Gourmet" at bounding box center [1041, 172] width 54 height 17
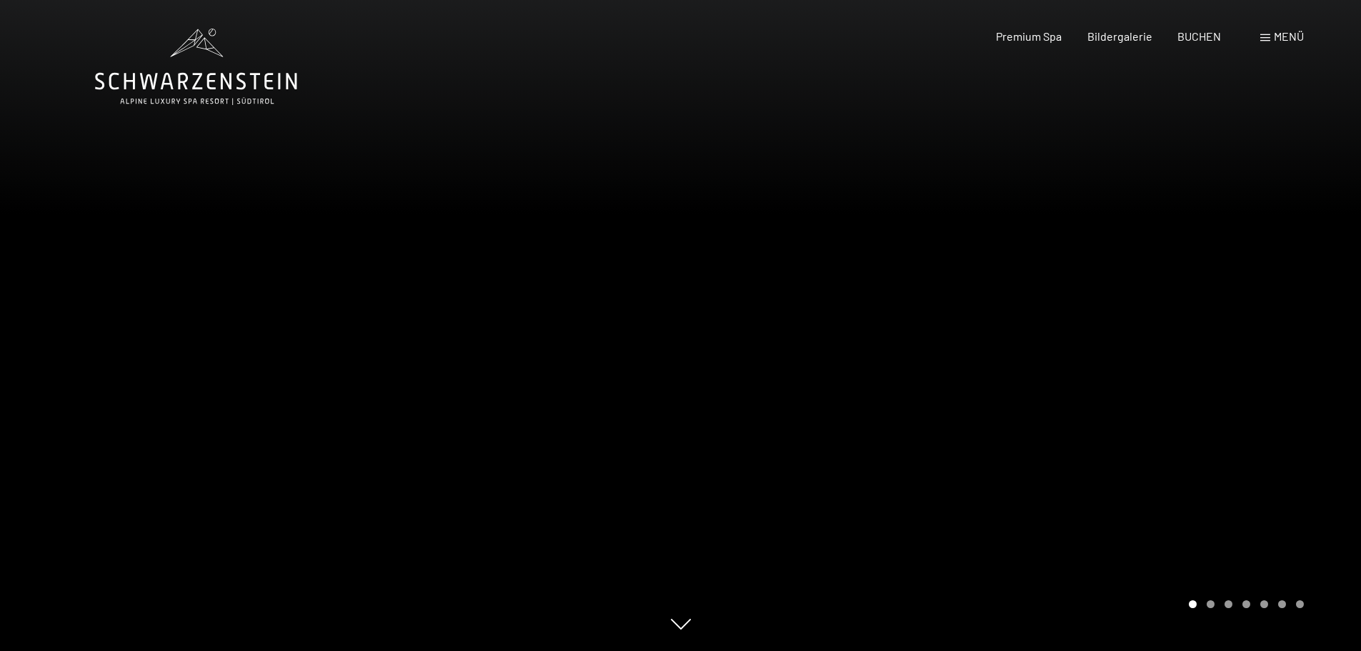
click at [206, 355] on div at bounding box center [340, 325] width 681 height 651
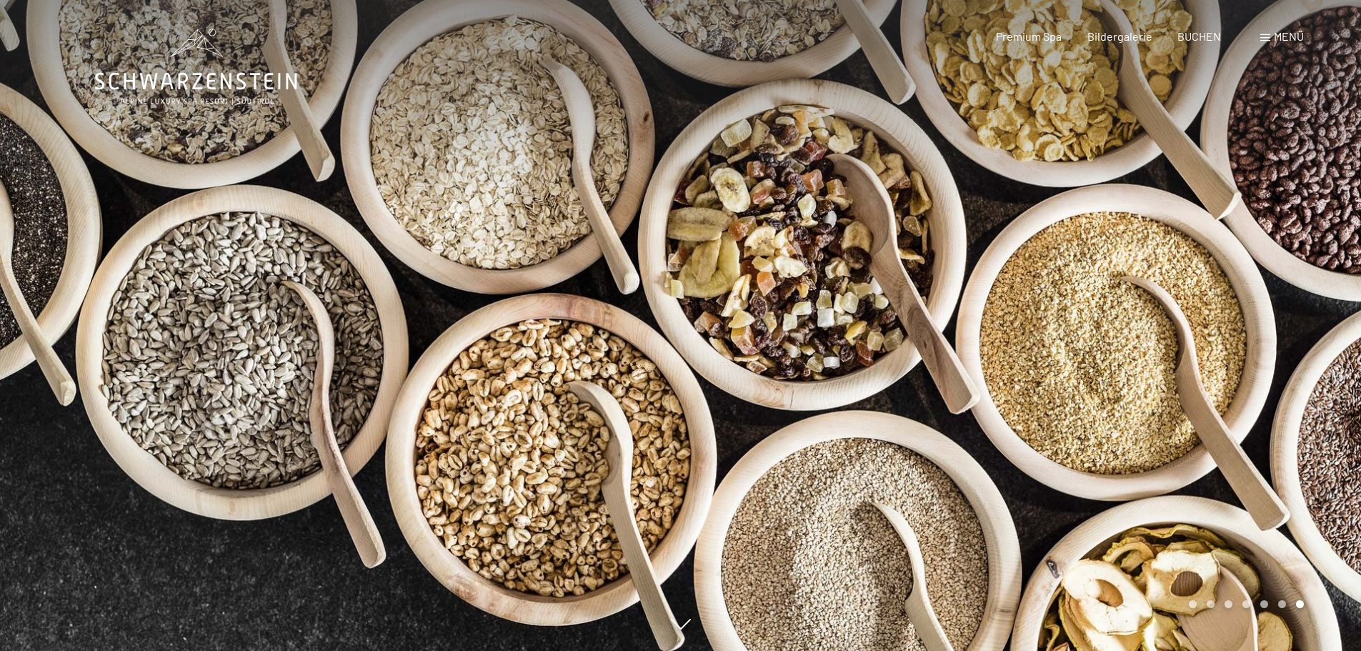
click at [1078, 270] on div at bounding box center [1021, 325] width 681 height 651
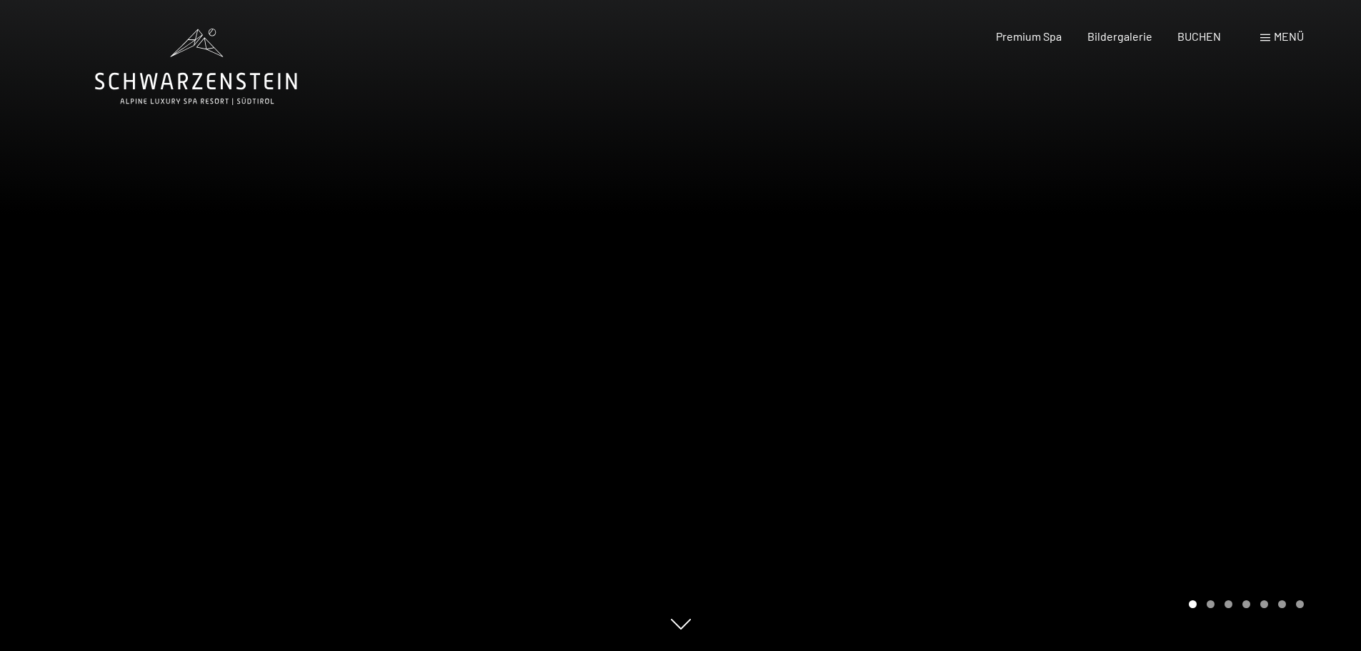
click at [1082, 270] on div at bounding box center [1021, 325] width 681 height 651
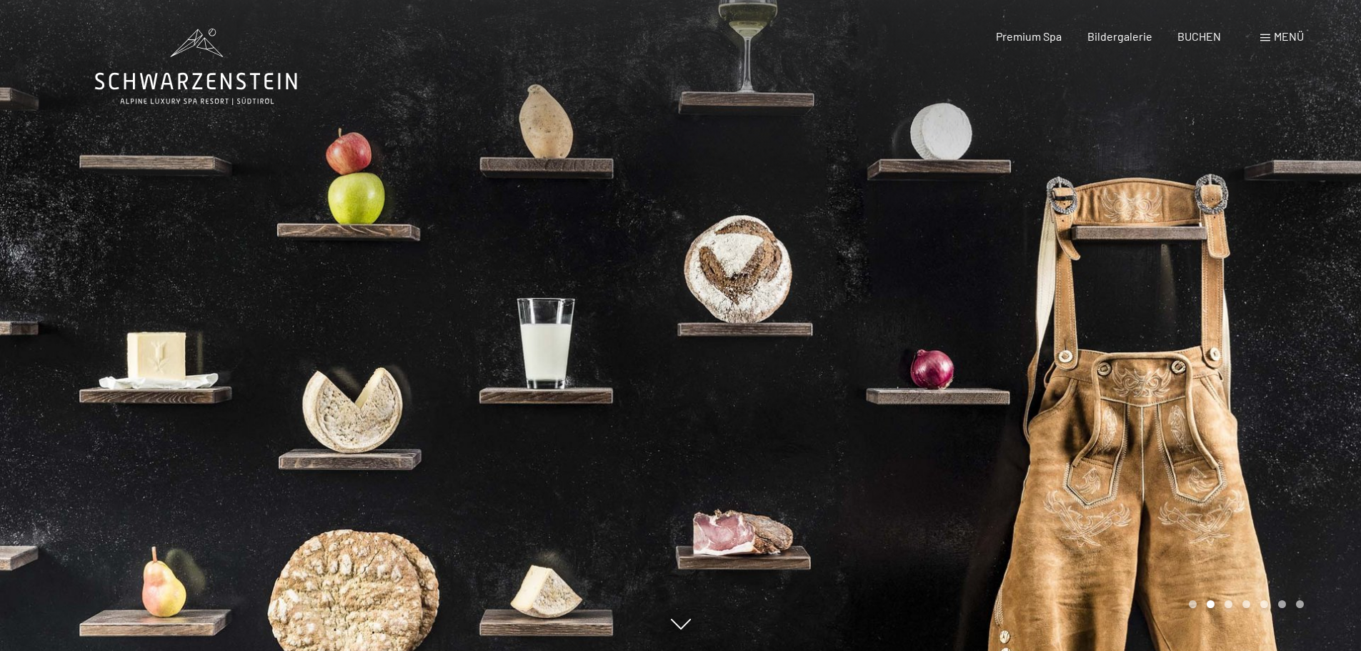
click at [1082, 270] on div at bounding box center [1021, 325] width 681 height 651
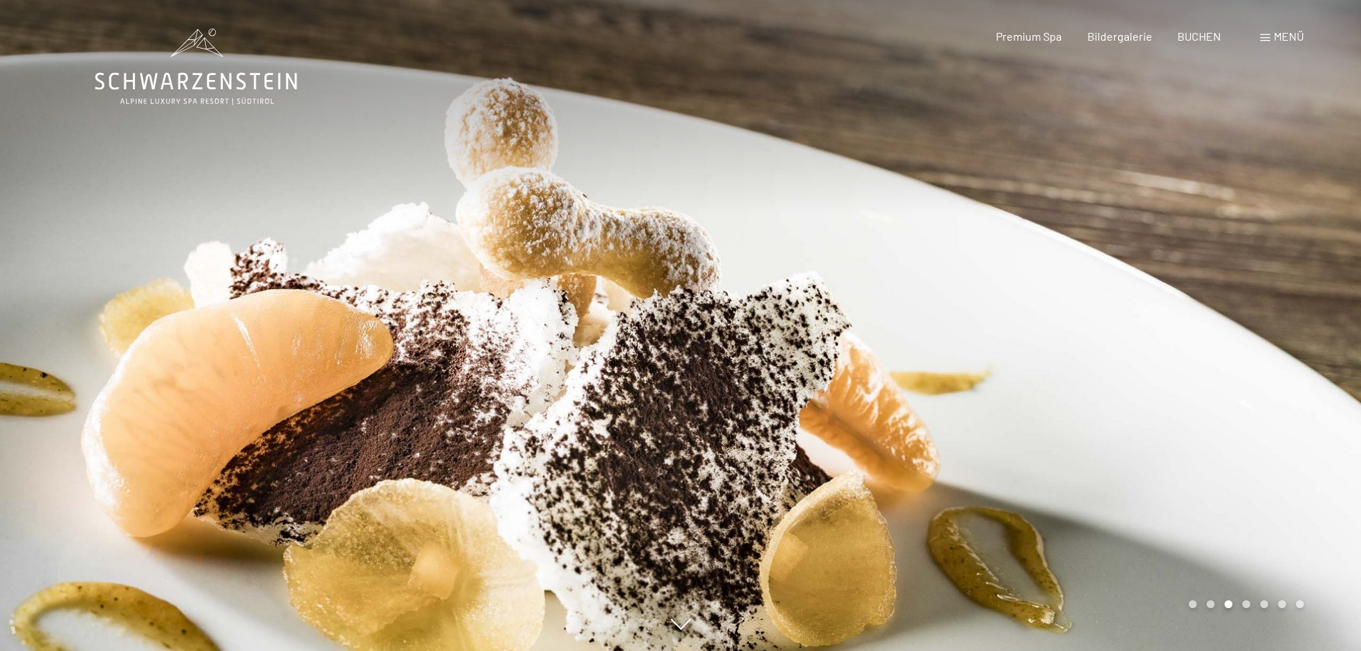
click at [1082, 270] on div at bounding box center [1021, 325] width 681 height 651
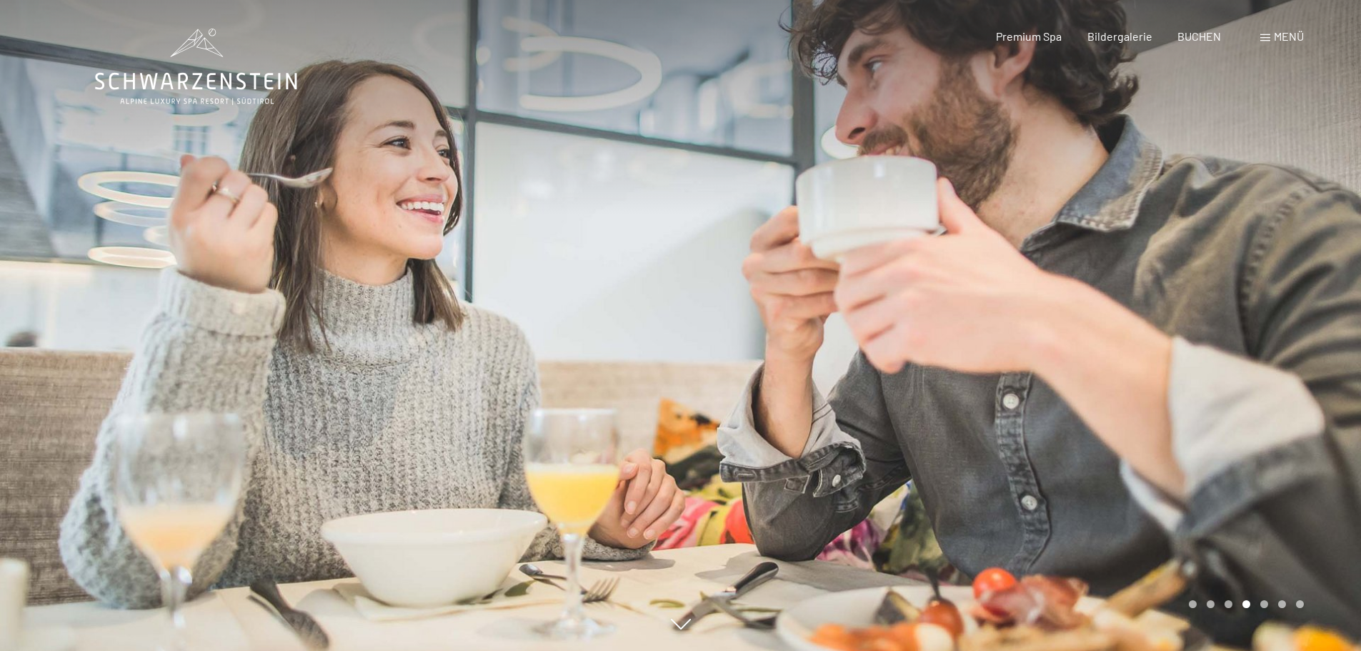
click at [1082, 270] on div at bounding box center [1021, 325] width 681 height 651
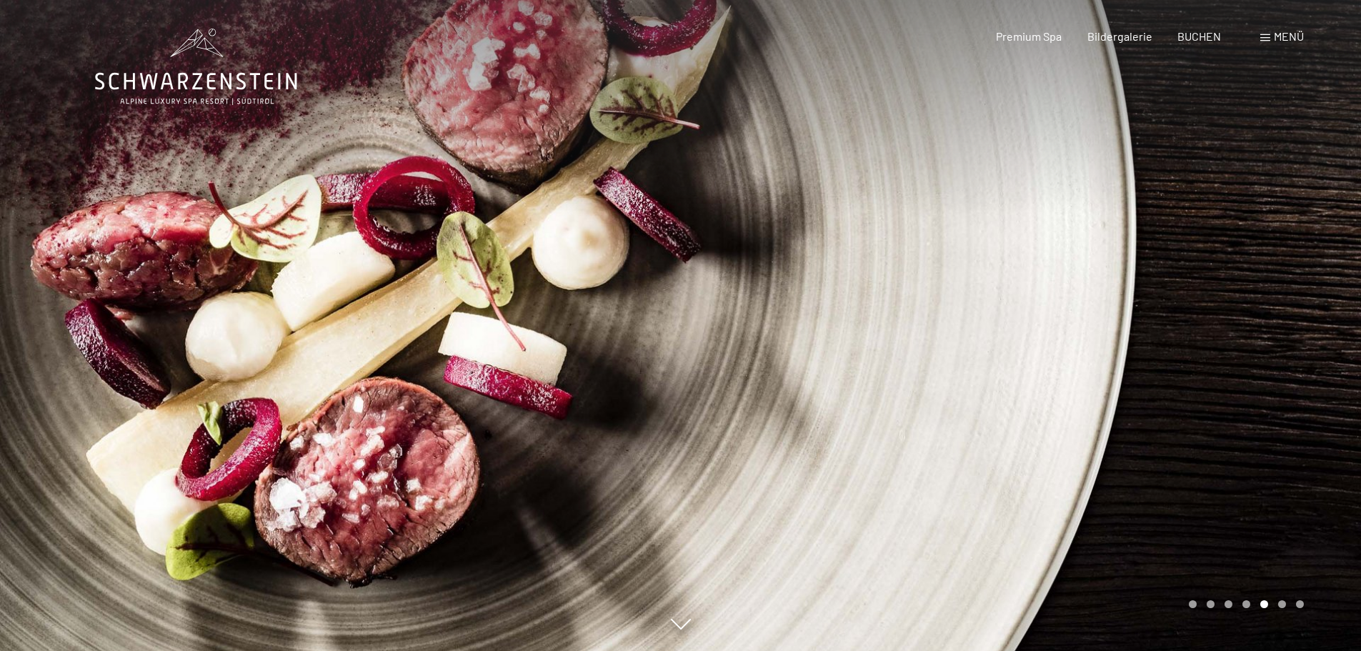
click at [1083, 270] on div at bounding box center [1021, 325] width 681 height 651
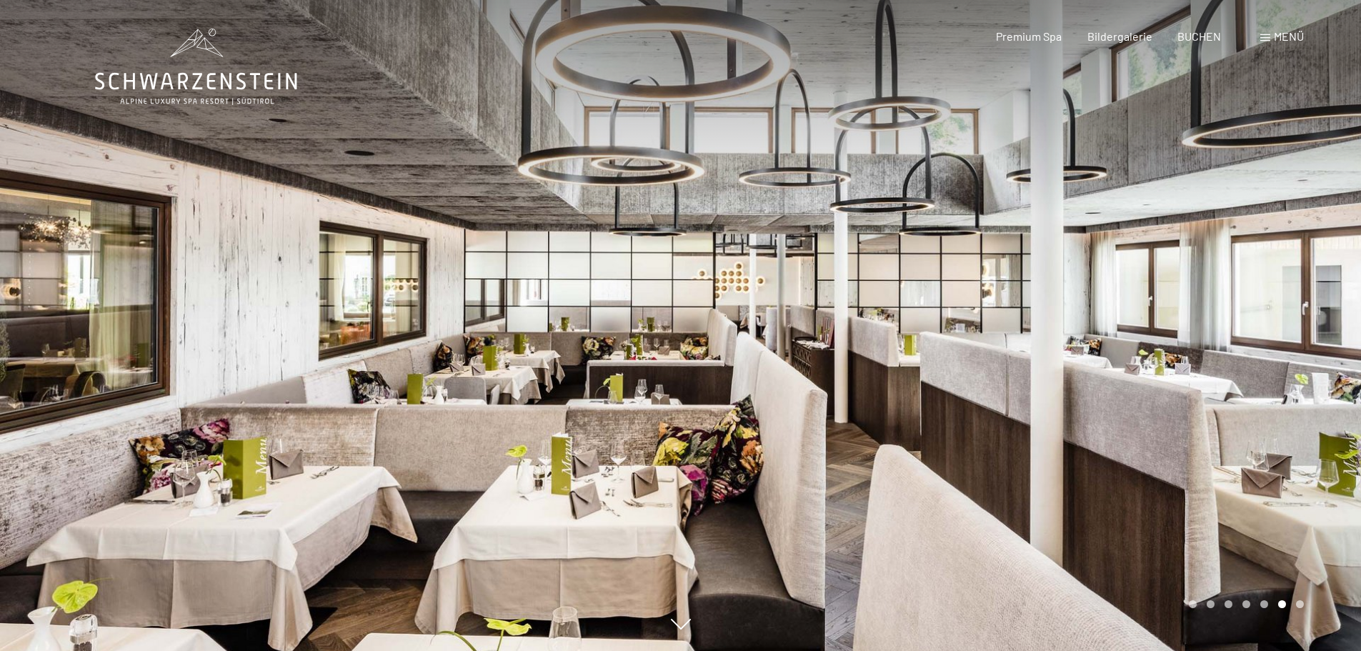
click at [1078, 270] on div at bounding box center [1021, 325] width 681 height 651
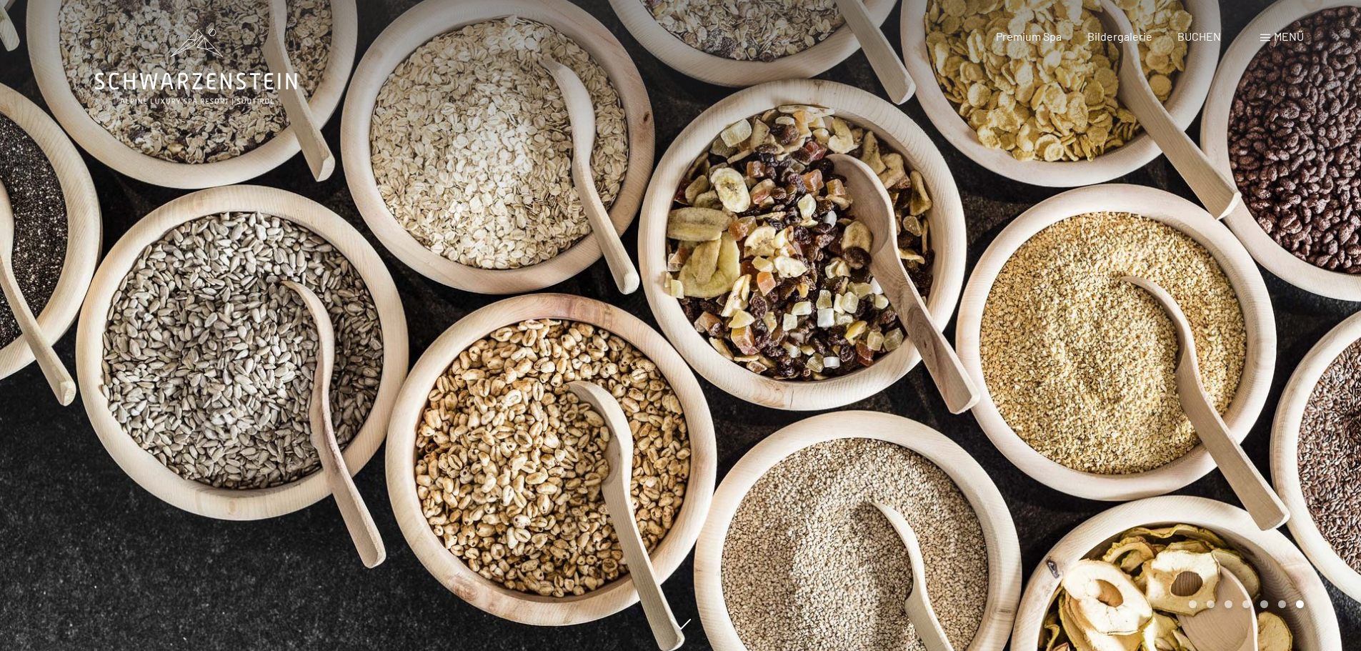
click at [1079, 270] on div at bounding box center [1021, 325] width 681 height 651
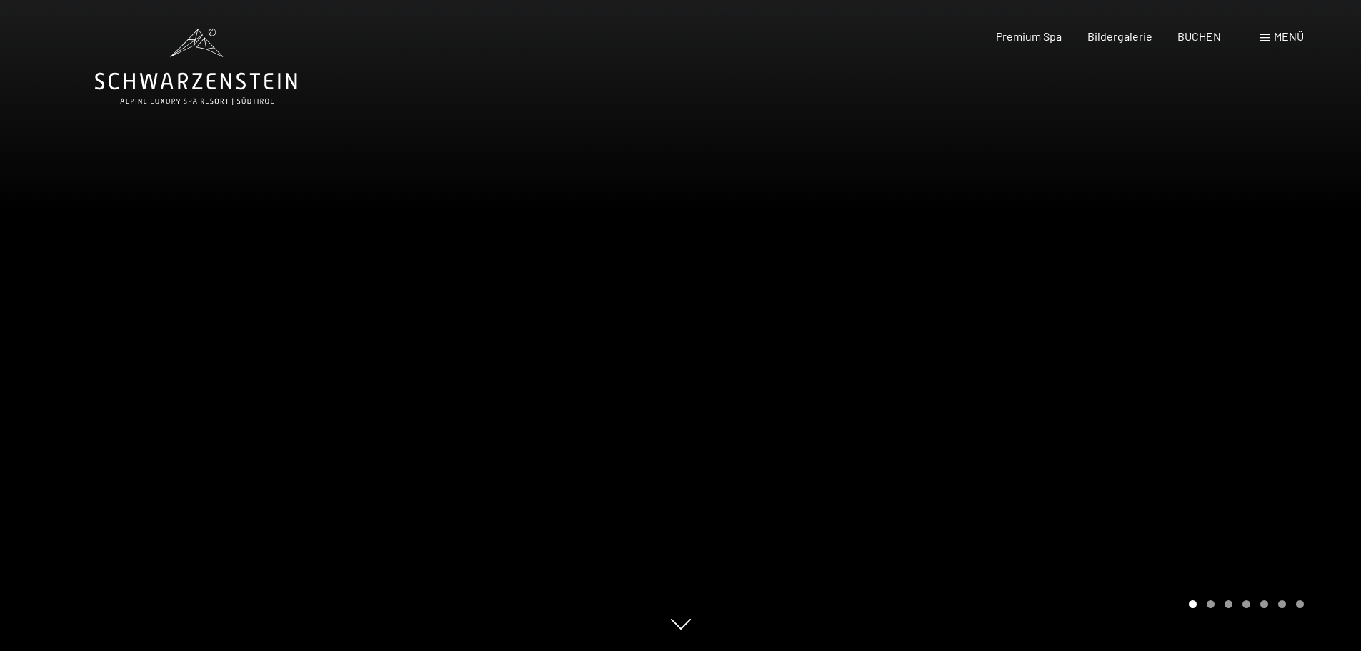
click at [1079, 270] on div at bounding box center [1021, 325] width 681 height 651
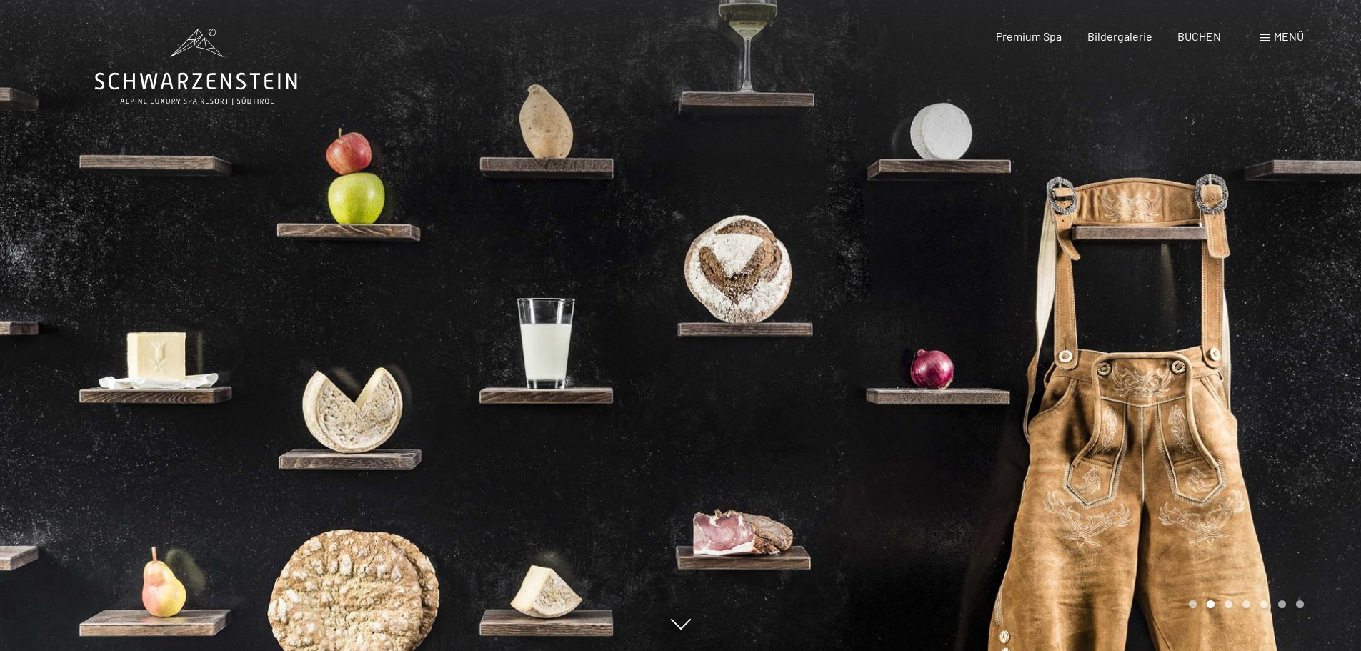
click at [1079, 270] on div at bounding box center [1021, 325] width 681 height 651
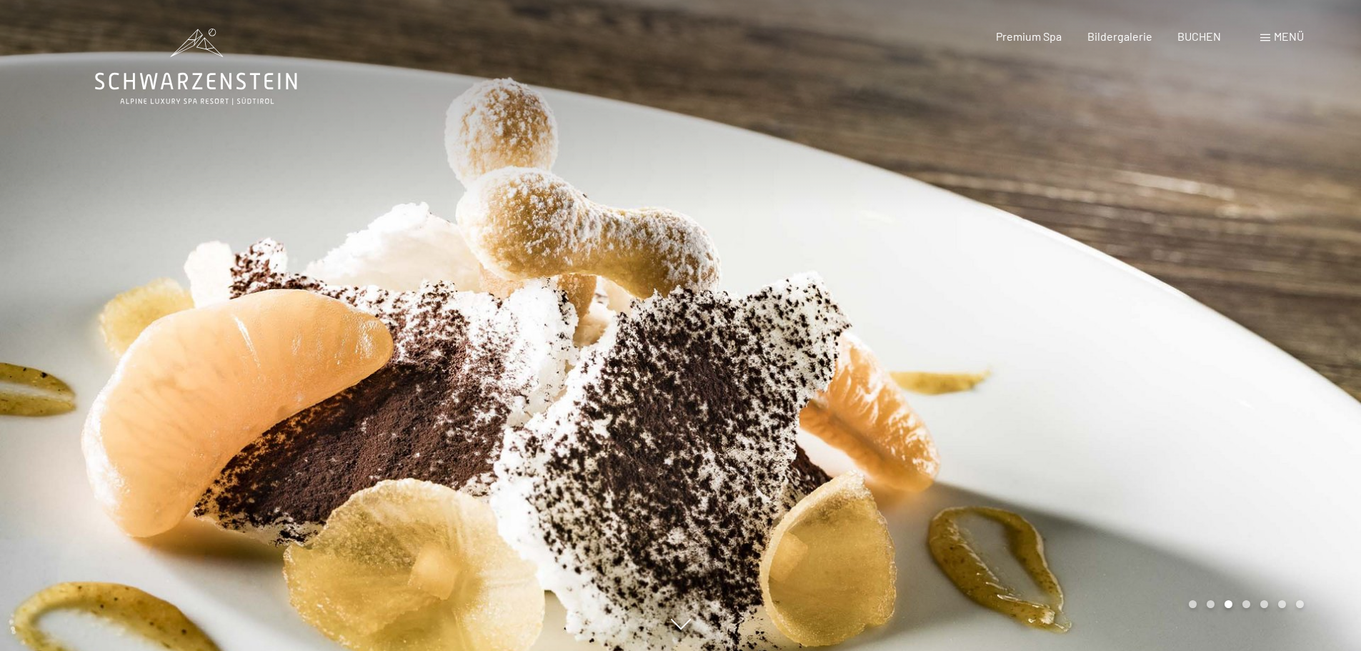
click at [1079, 270] on div at bounding box center [1021, 325] width 681 height 651
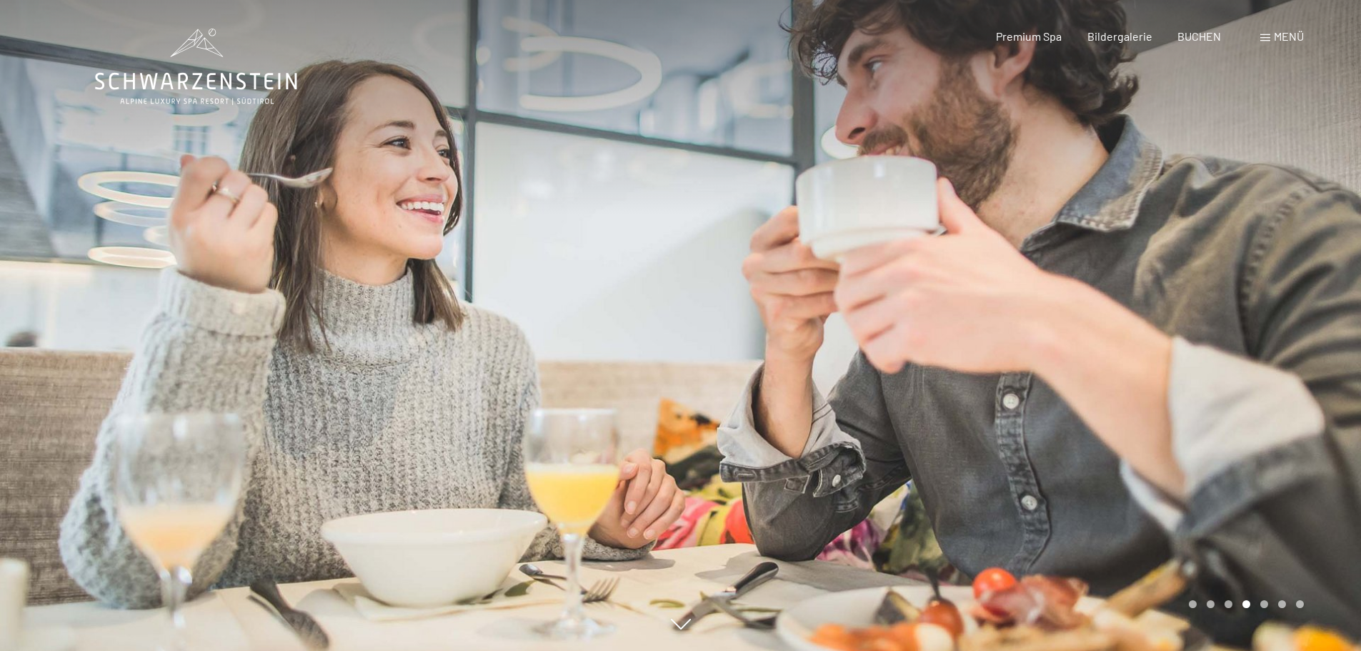
click at [1079, 270] on div at bounding box center [1021, 325] width 681 height 651
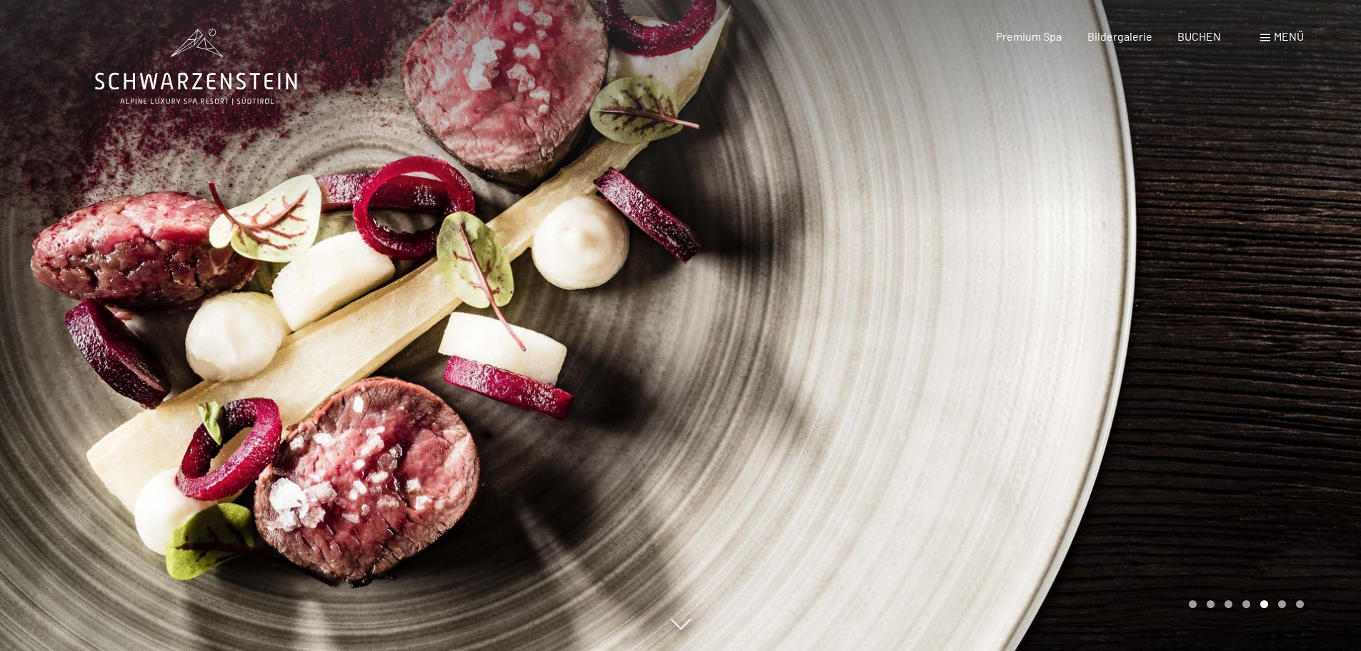
click at [1079, 270] on div at bounding box center [1021, 325] width 681 height 651
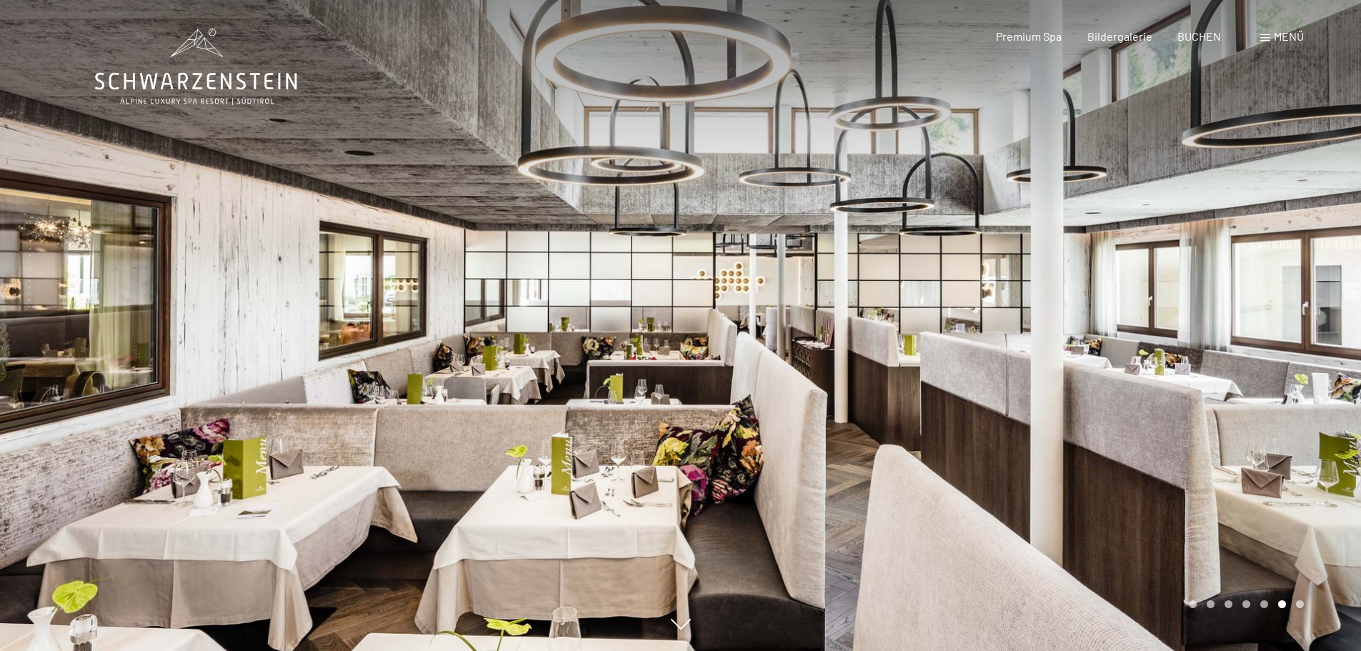
click at [1079, 270] on div at bounding box center [1021, 325] width 681 height 651
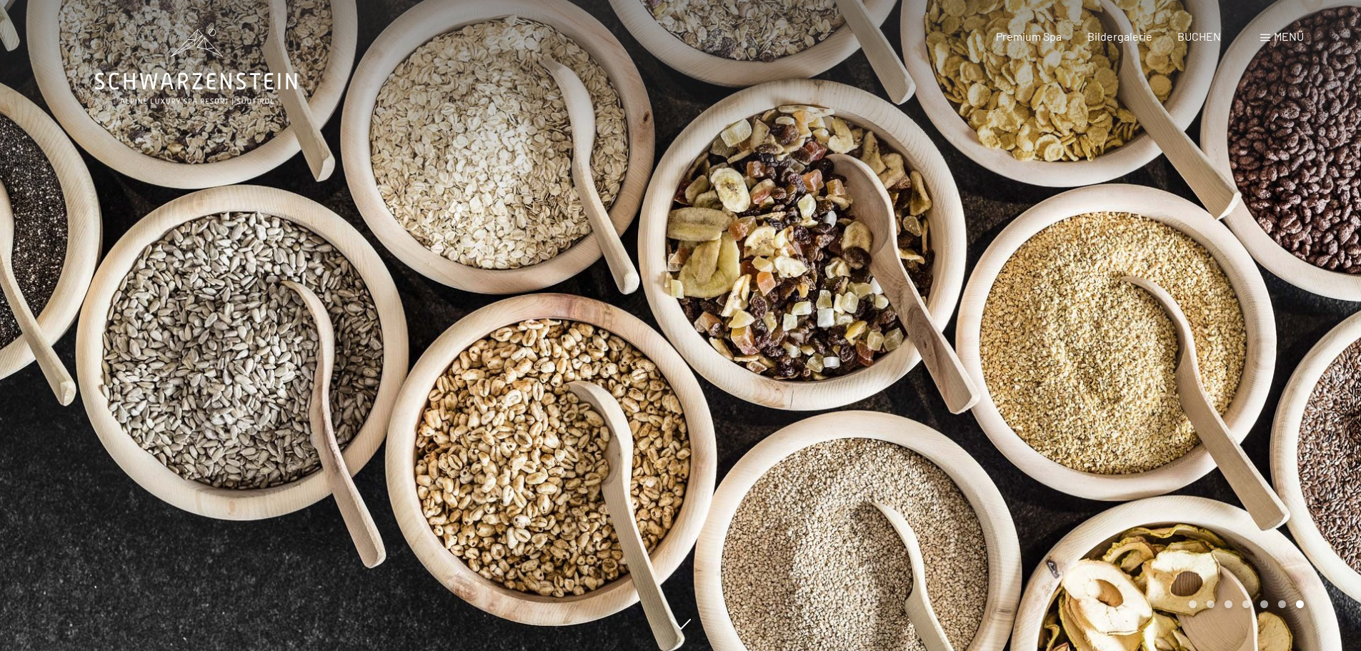
click at [1079, 270] on div at bounding box center [1021, 325] width 681 height 651
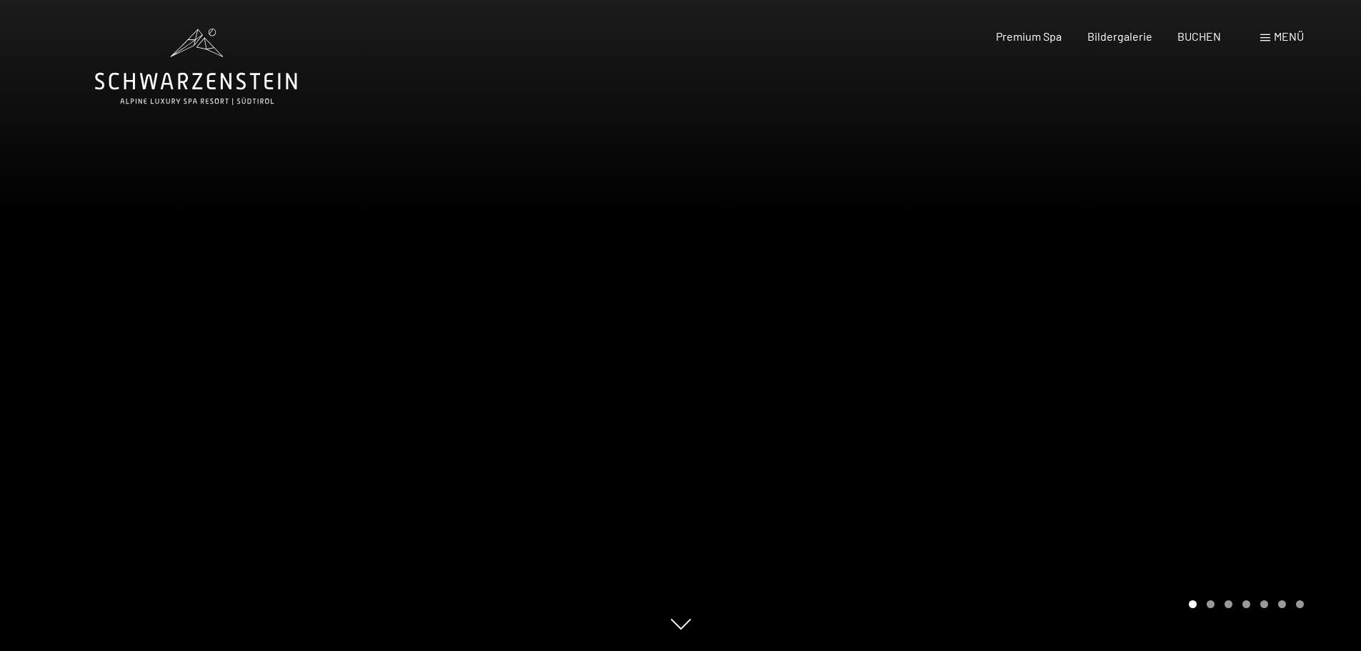
click at [1079, 270] on div at bounding box center [1021, 325] width 681 height 651
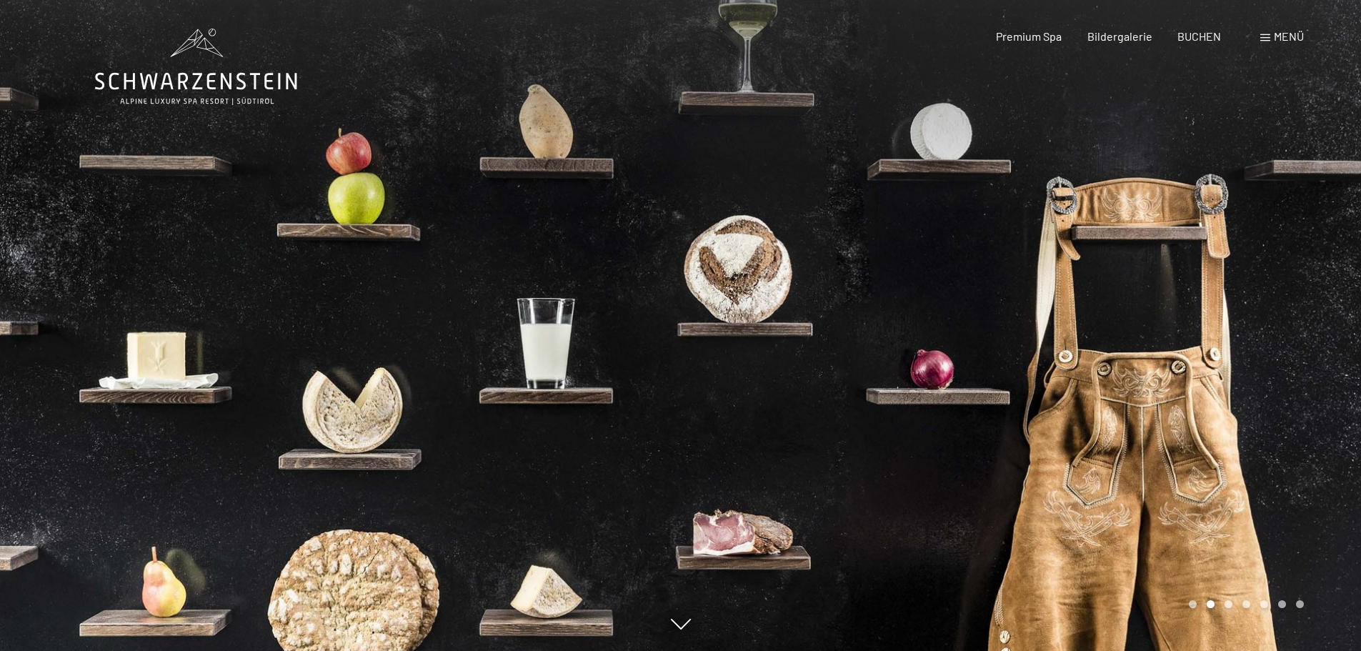
click at [1079, 270] on div at bounding box center [1021, 325] width 681 height 651
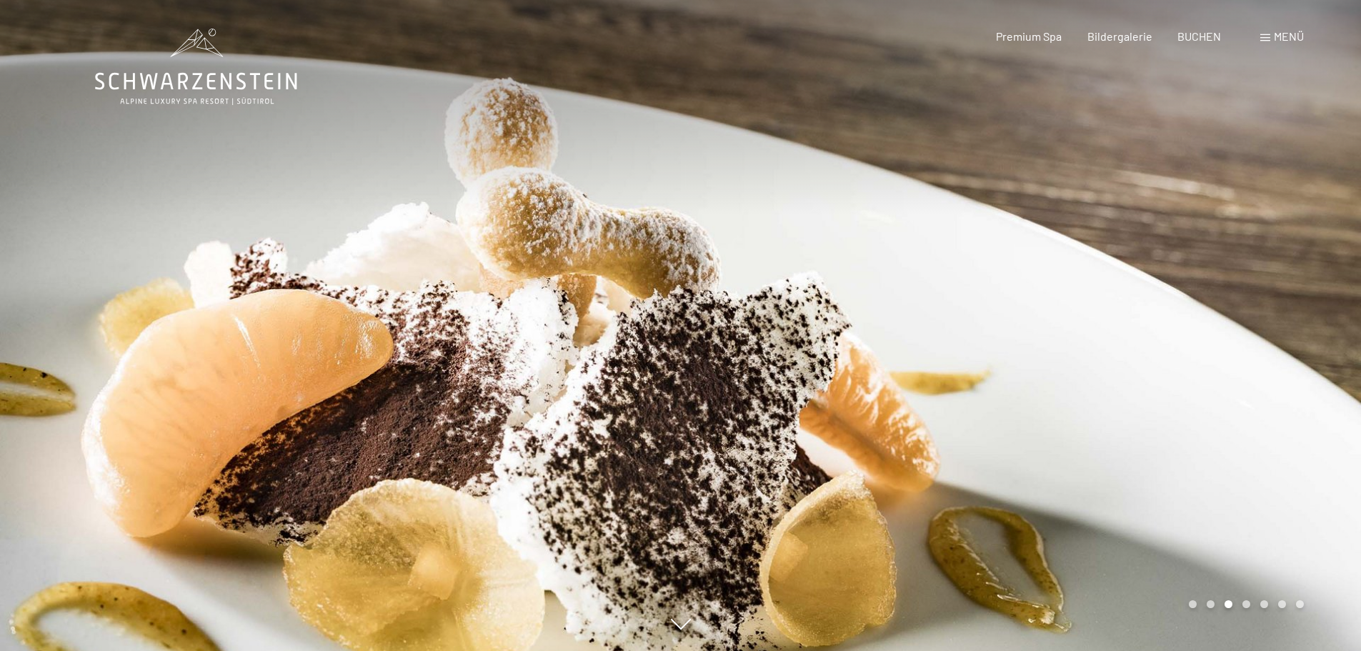
click at [1079, 270] on div at bounding box center [1021, 325] width 681 height 651
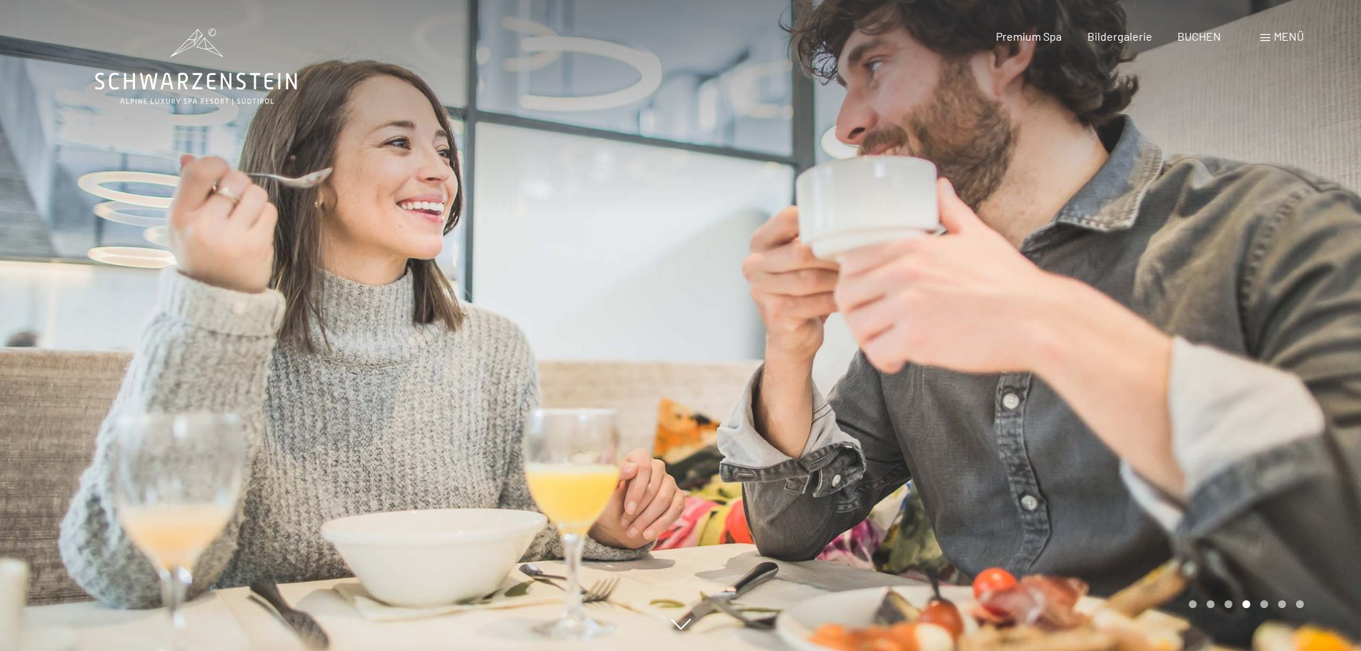
click at [1079, 270] on div at bounding box center [1021, 325] width 681 height 651
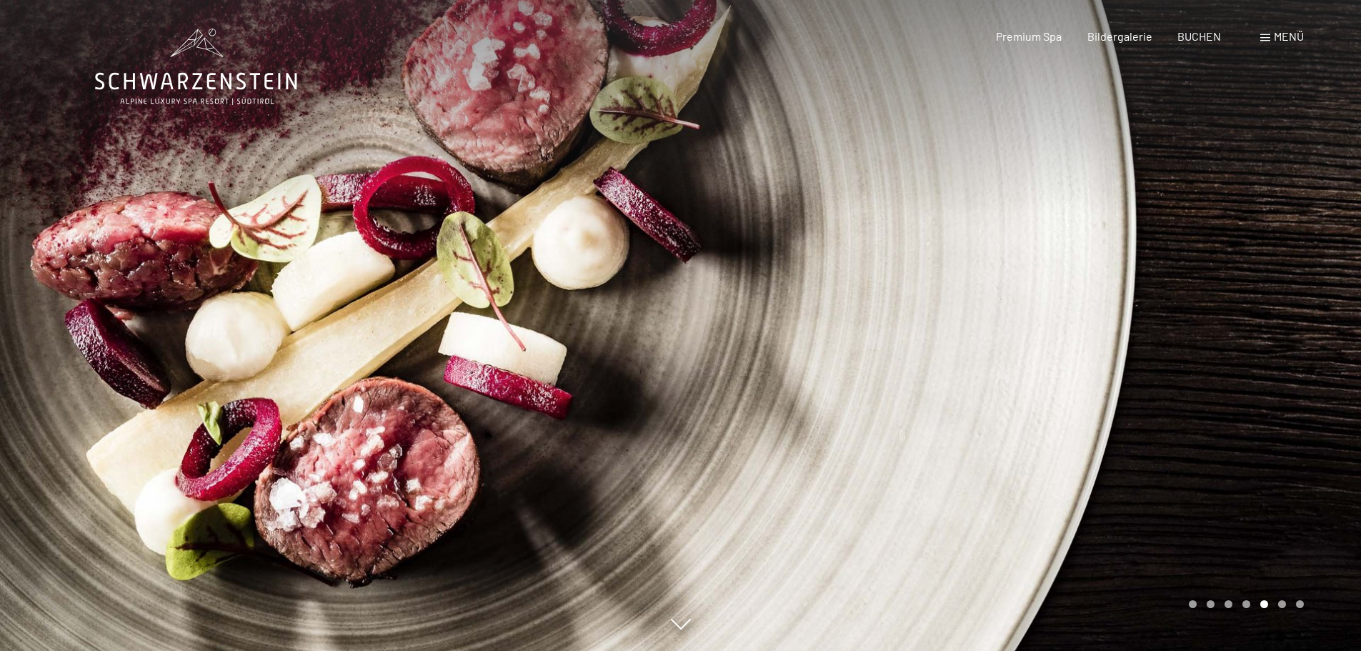
click at [1079, 270] on div at bounding box center [1021, 325] width 681 height 651
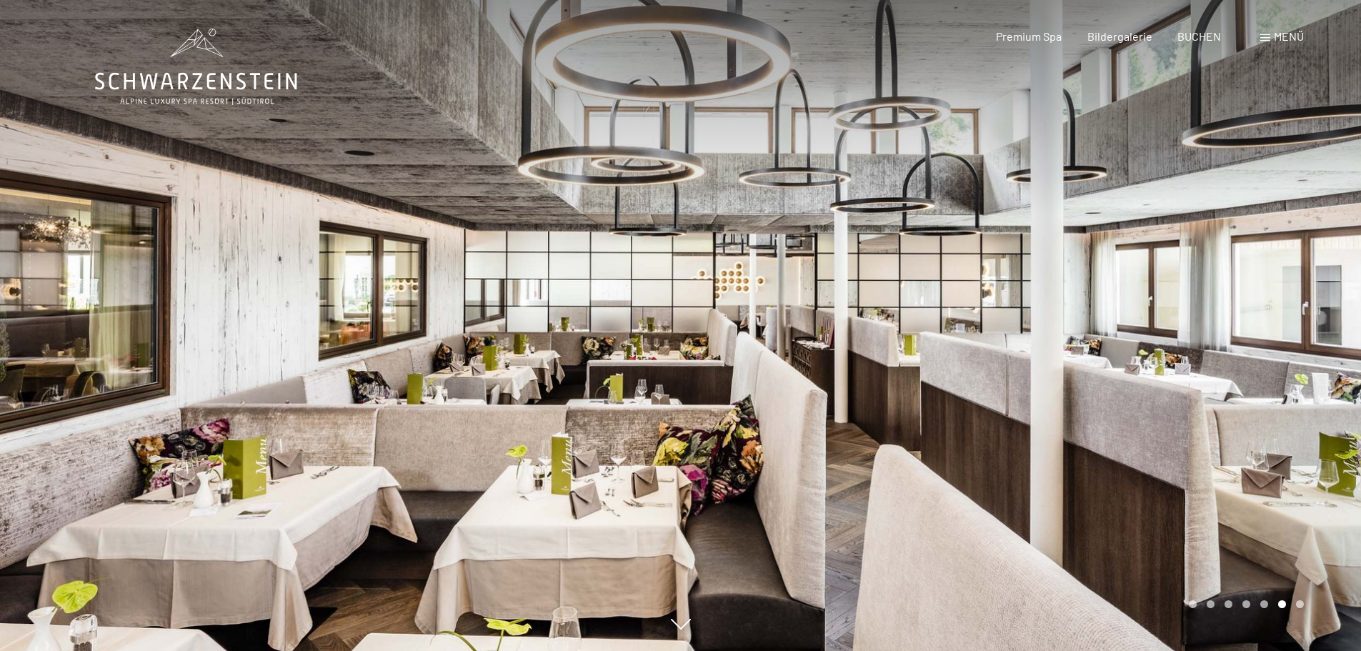
click at [1081, 270] on div at bounding box center [1021, 325] width 681 height 651
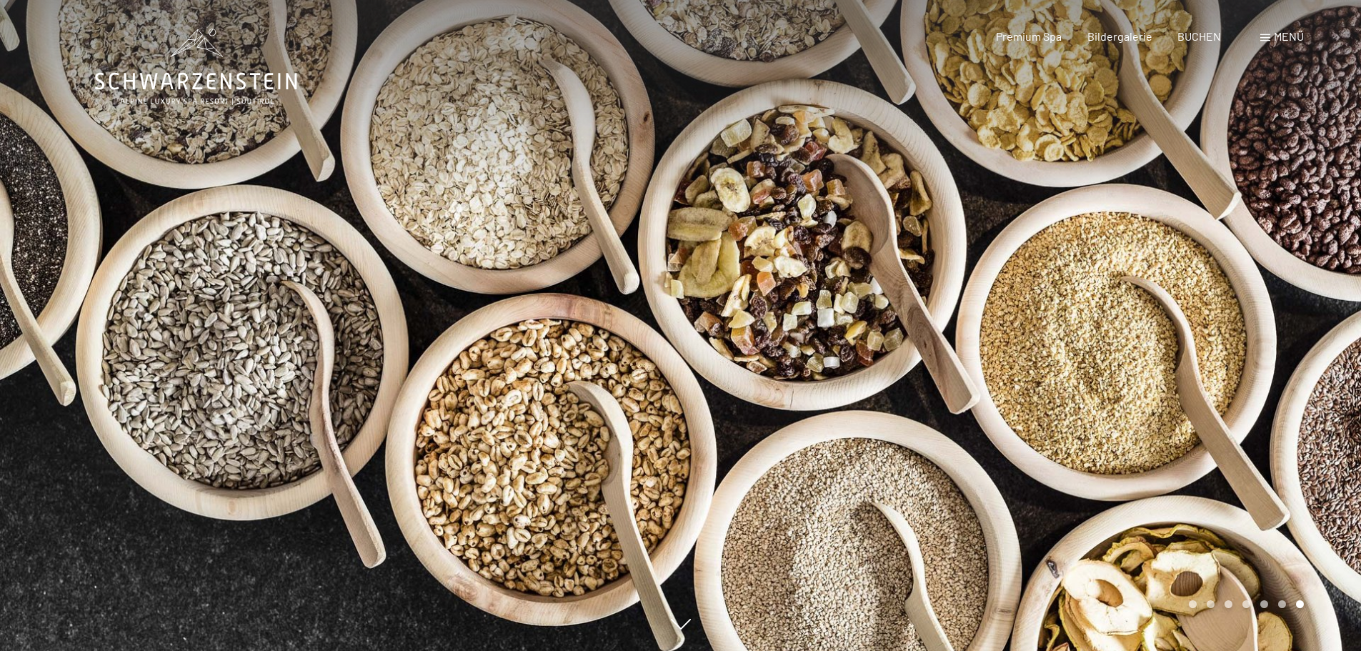
click at [1082, 271] on div at bounding box center [1021, 325] width 681 height 651
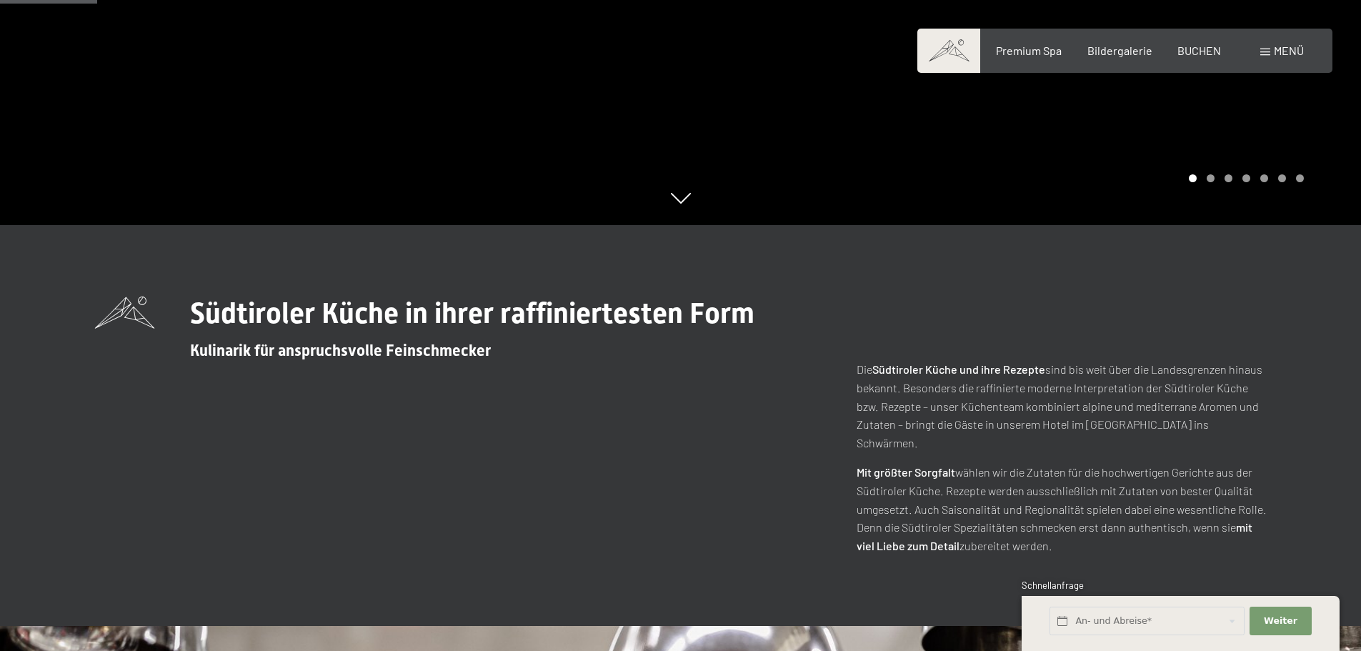
scroll to position [427, 0]
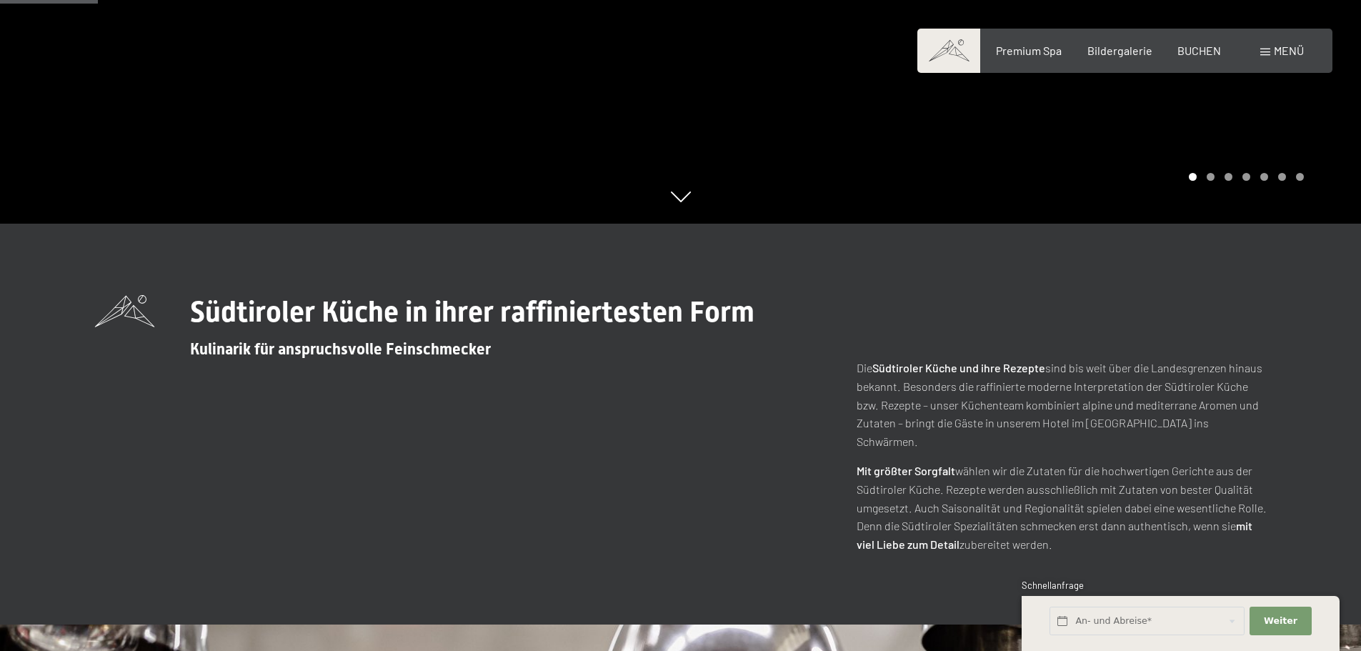
click at [685, 200] on icon at bounding box center [681, 196] width 20 height 11
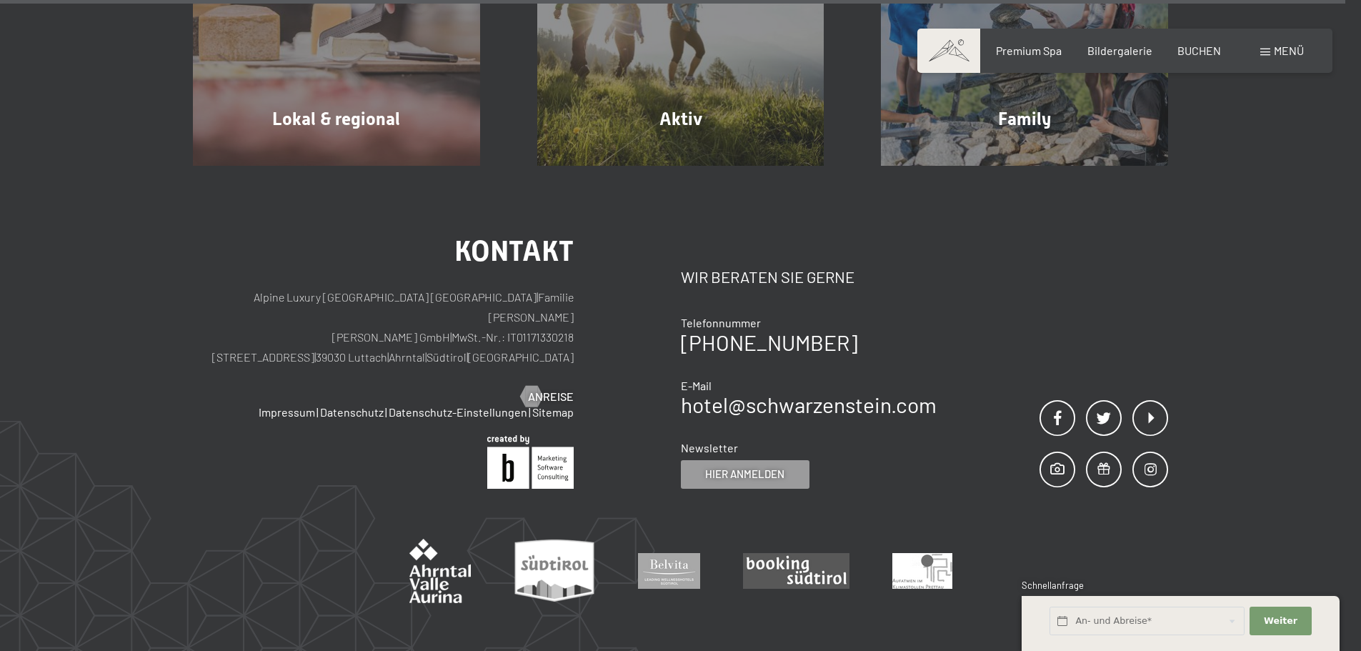
scroll to position [5565, 0]
